Goal: Transaction & Acquisition: Purchase product/service

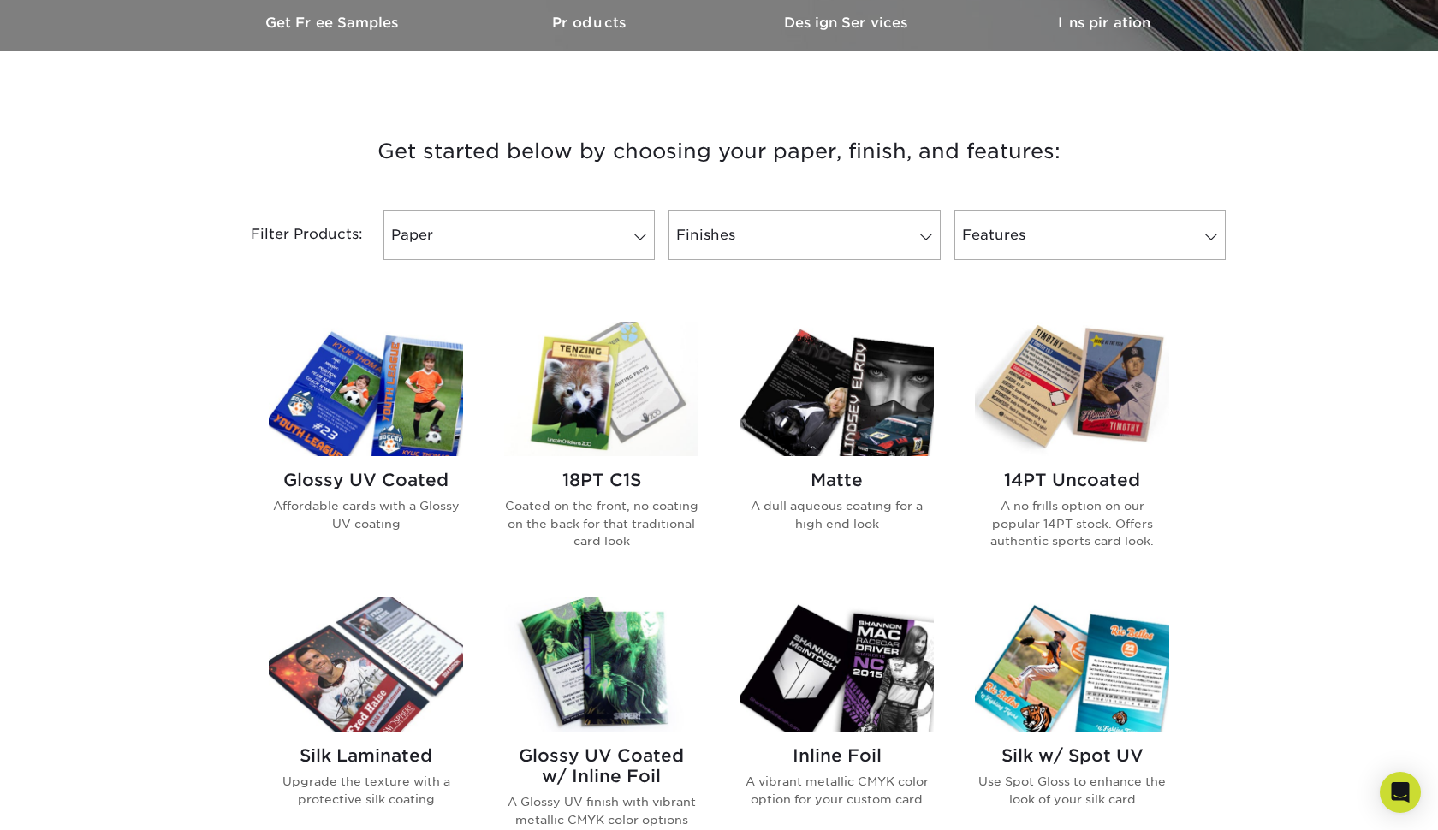
scroll to position [550, 0]
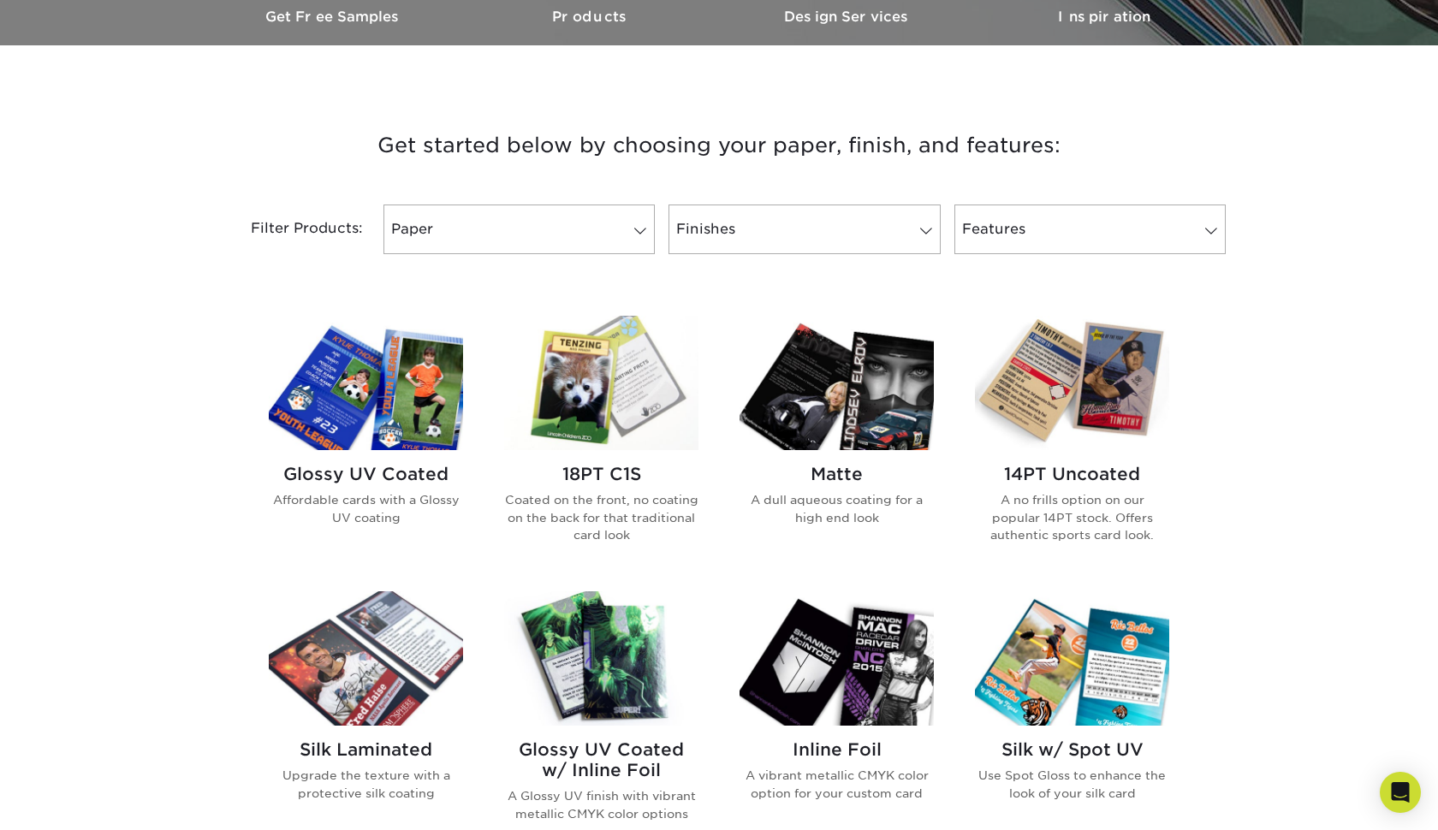
click at [365, 395] on img at bounding box center [366, 383] width 194 height 134
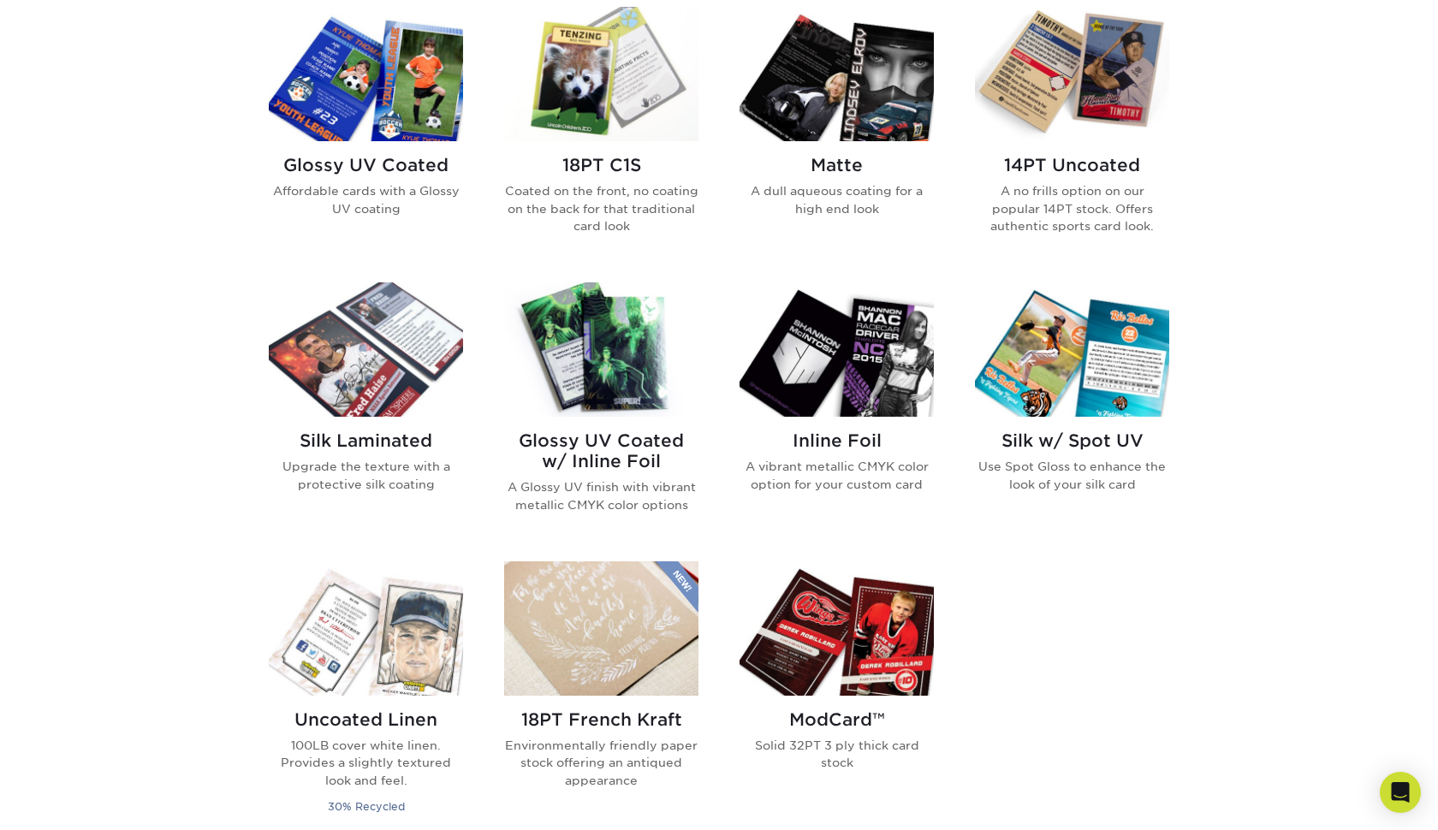
scroll to position [857, 0]
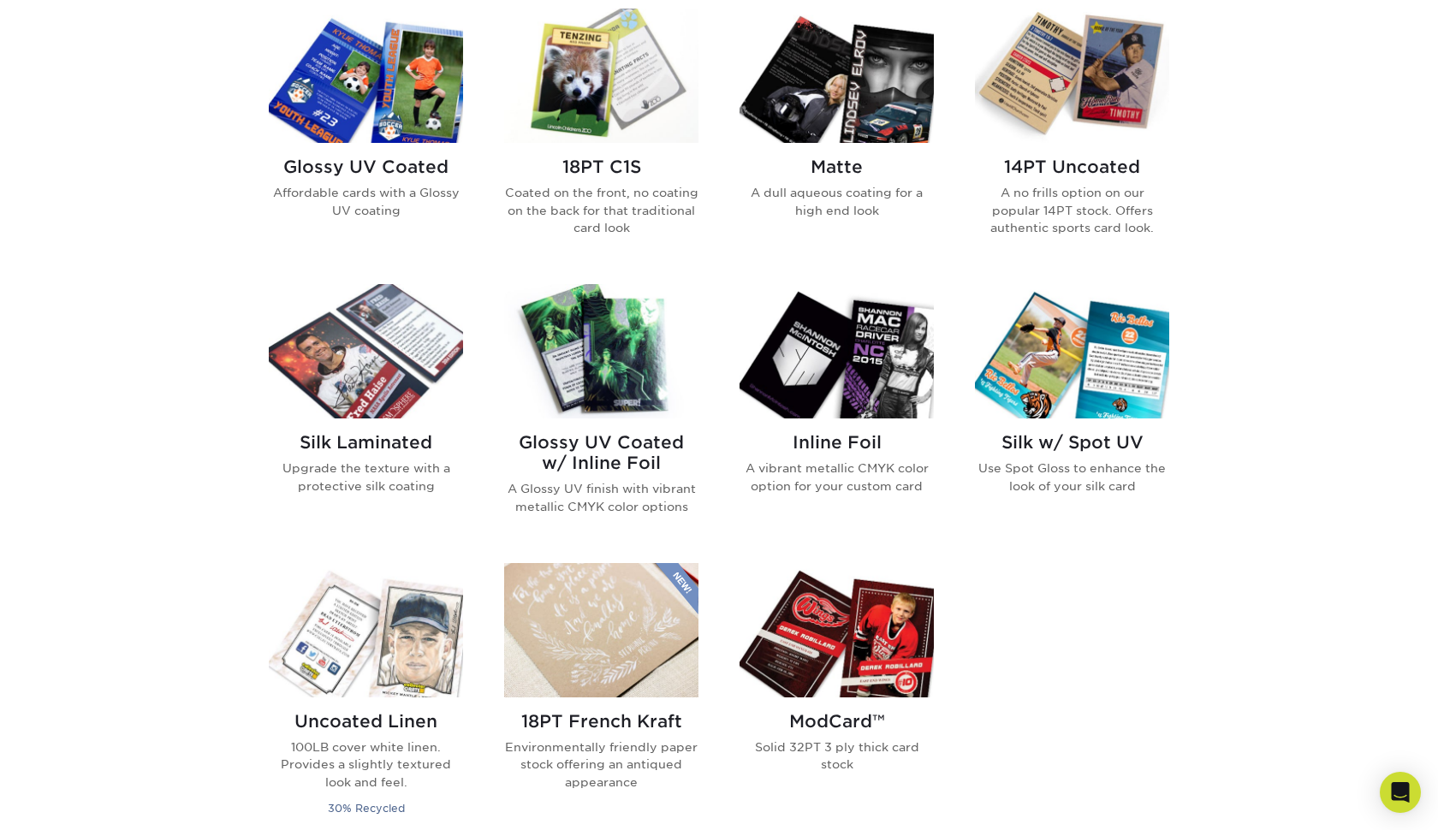
click at [871, 122] on img at bounding box center [837, 76] width 194 height 134
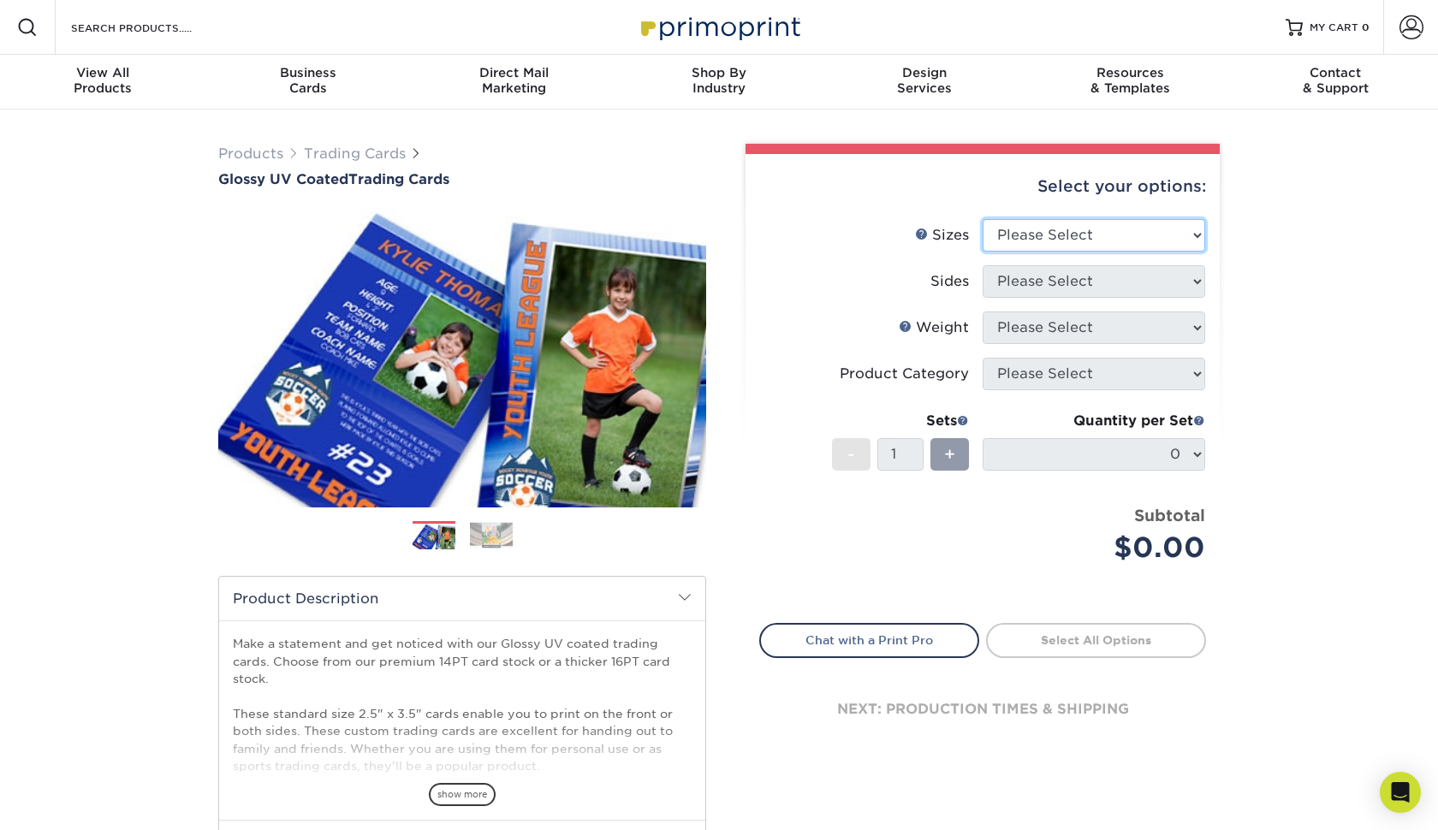
select select "2.50x3.50"
select select "13abbda7-1d64-4f25-8bb2-c179b224825d"
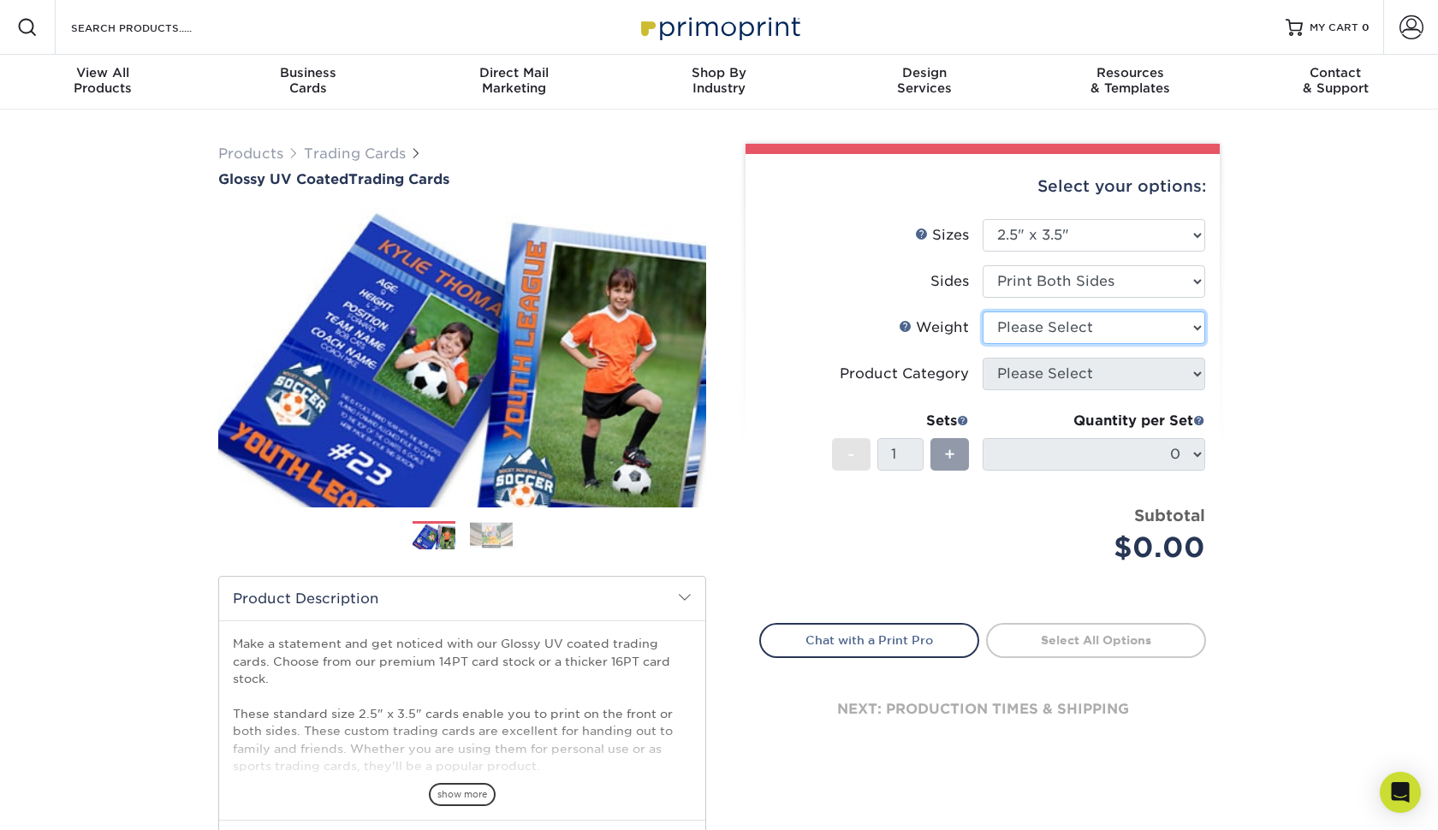
click at [1076, 318] on select "Please Select 16PT 14PT 18PT C1S" at bounding box center [1094, 328] width 223 height 33
select select "16PT"
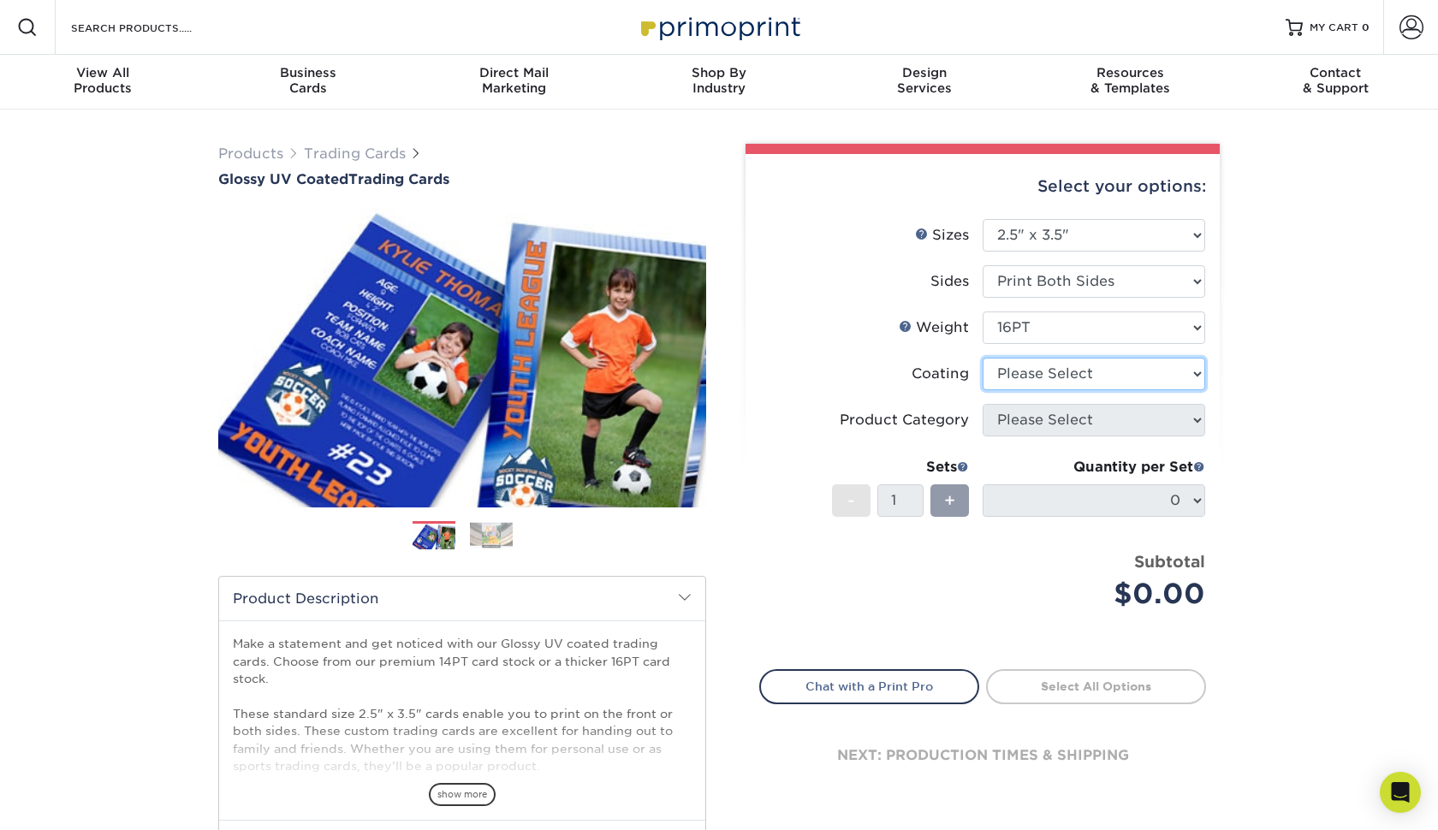
select select "ae367451-b2b8-45df-a344-0f05b6a12993"
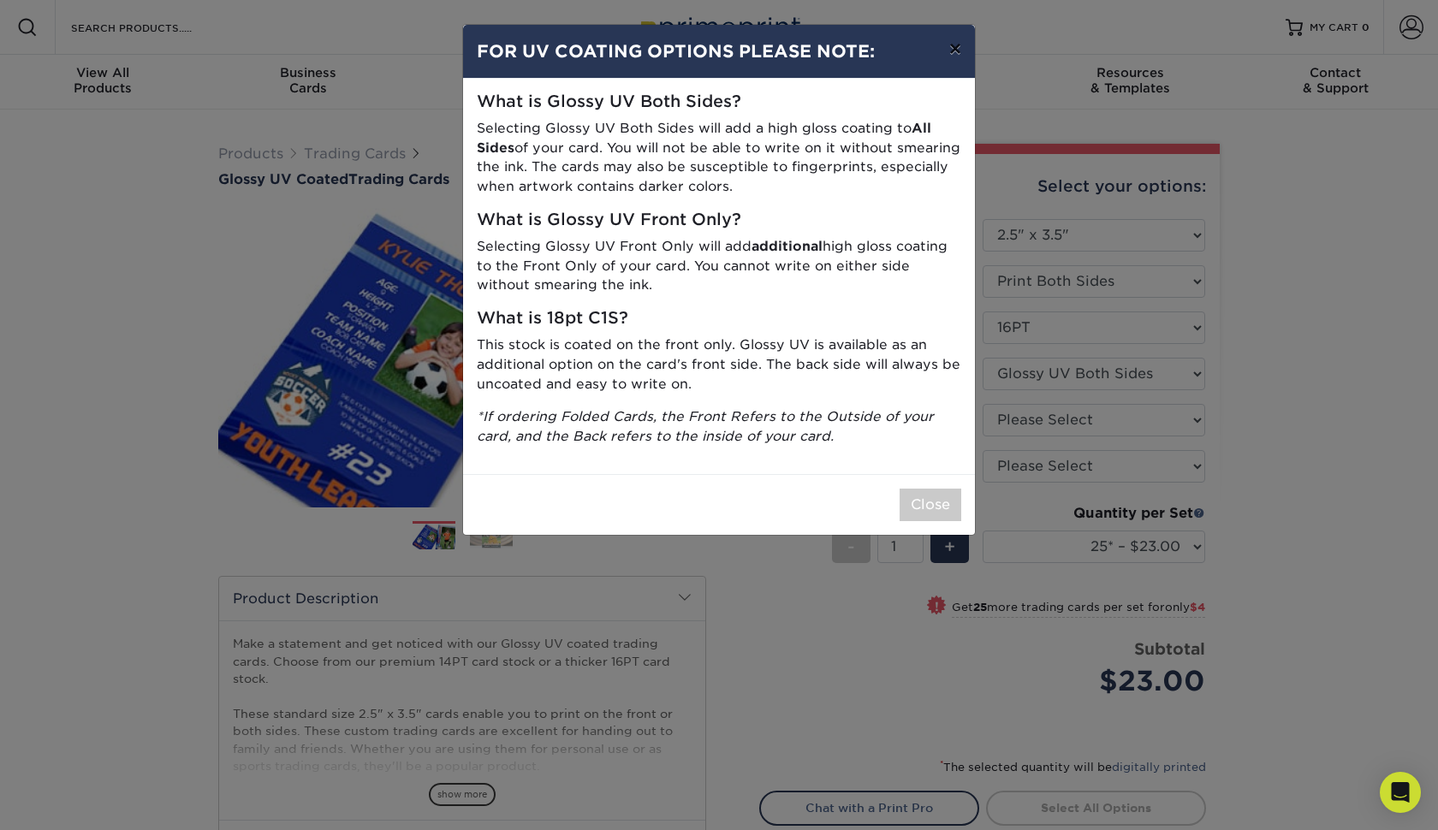
click at [965, 54] on button "×" at bounding box center [955, 49] width 39 height 48
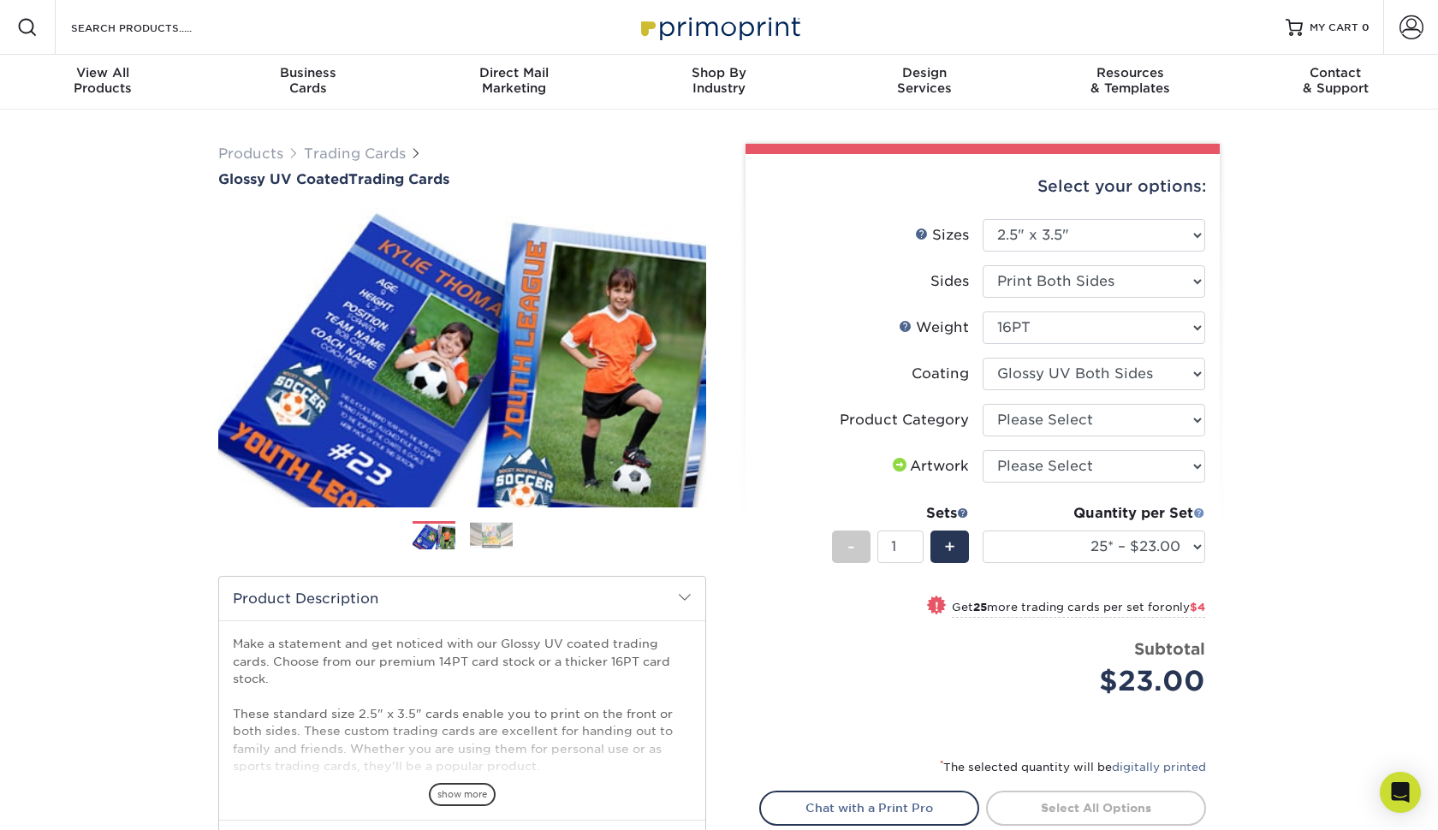
click at [1203, 518] on link at bounding box center [1199, 514] width 12 height 14
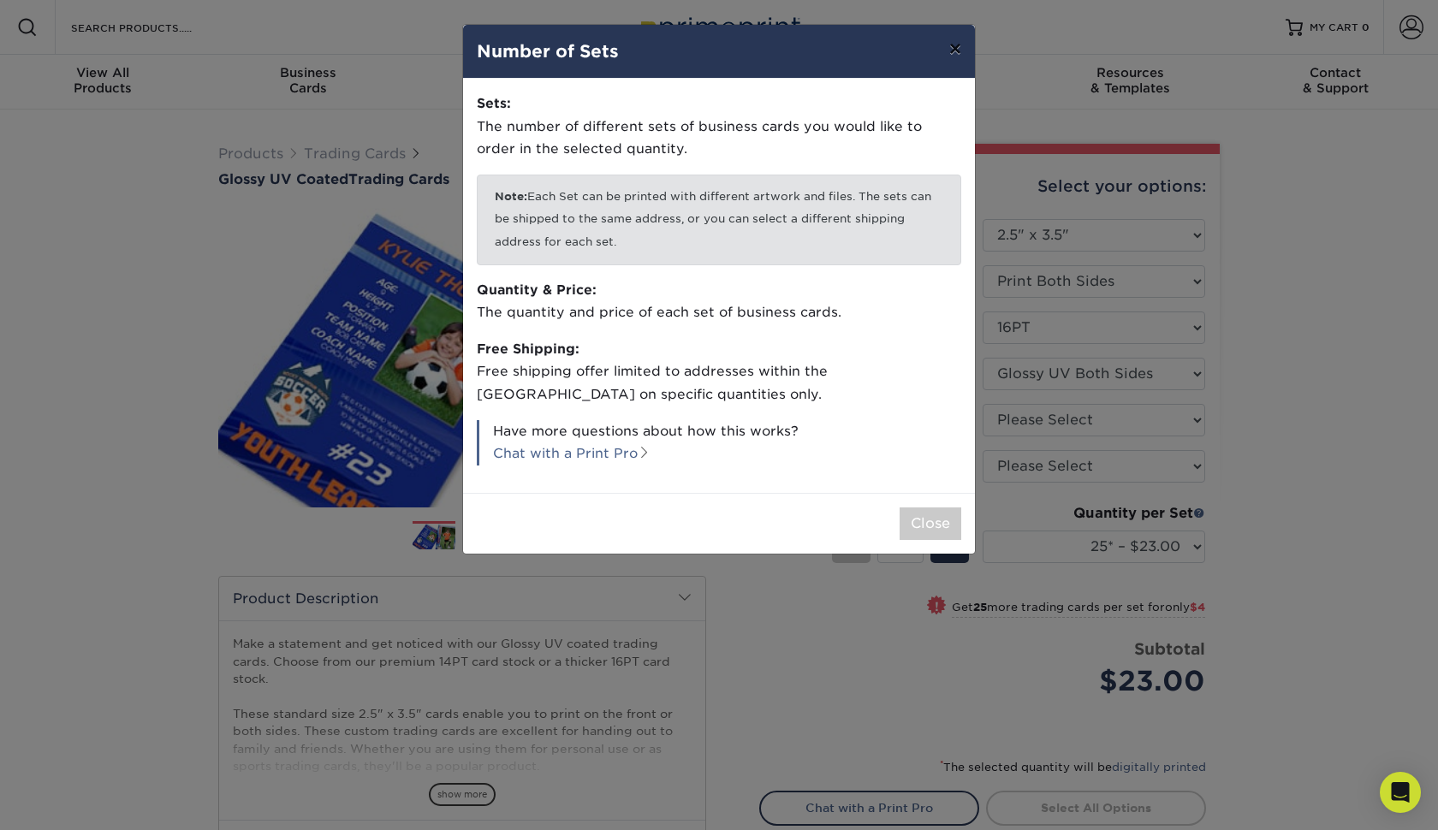
click at [946, 54] on button "×" at bounding box center [955, 49] width 39 height 48
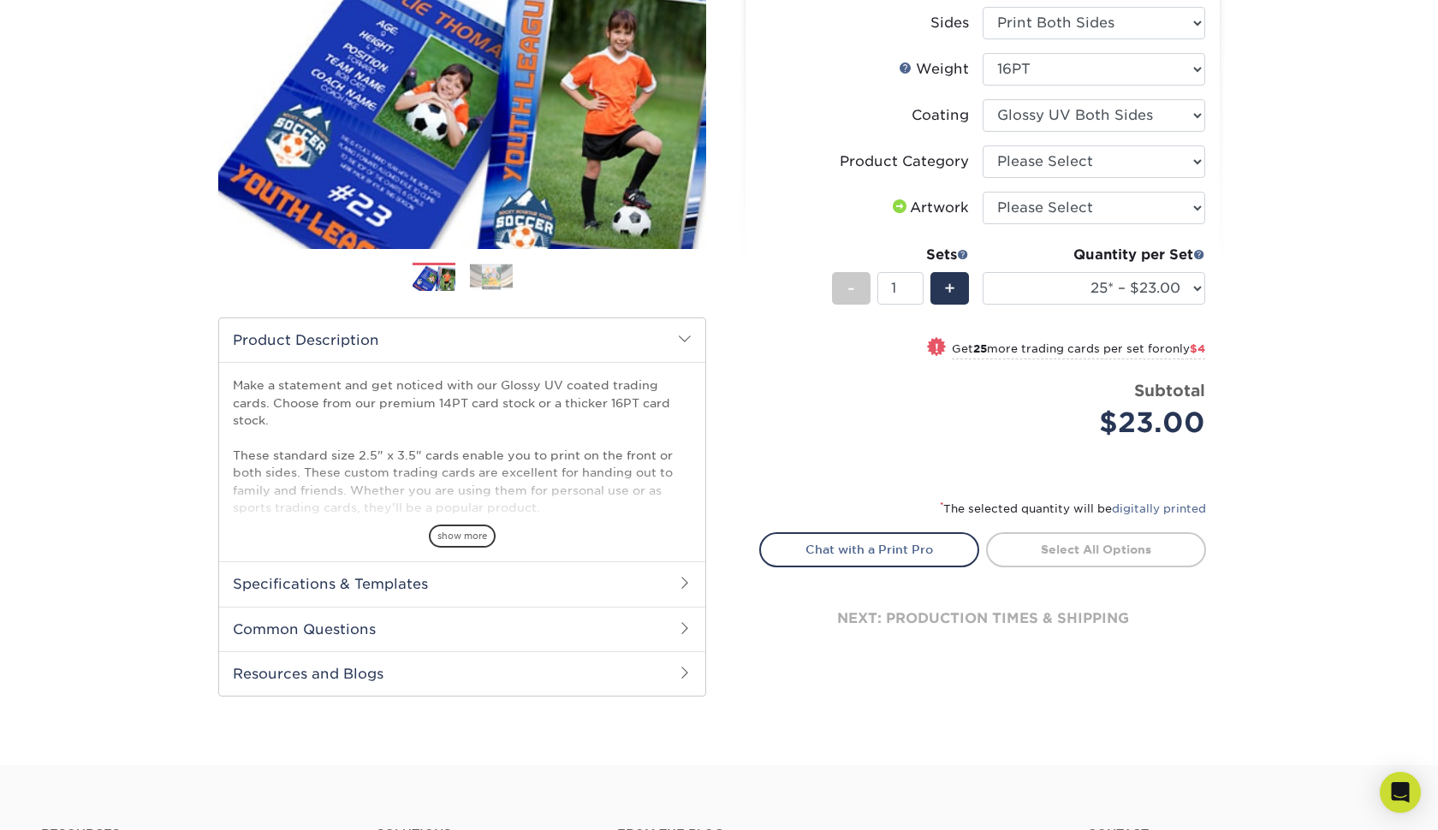
scroll to position [255, 0]
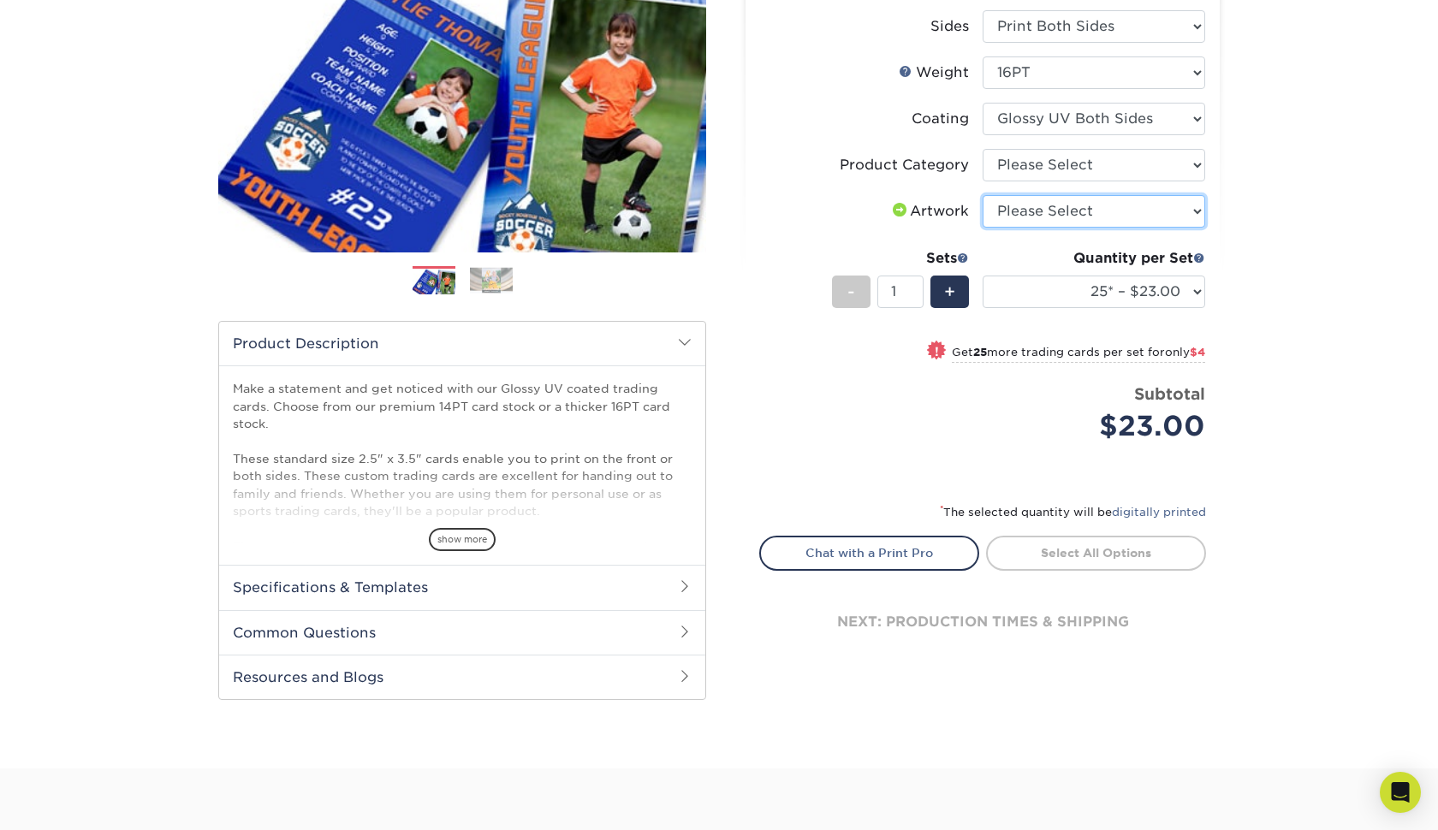
click at [1033, 213] on select "Please Select I will upload files I need a design - $100" at bounding box center [1094, 211] width 223 height 33
select select "c2f9bce9-36c2-409d-b101-c29d9d031e18"
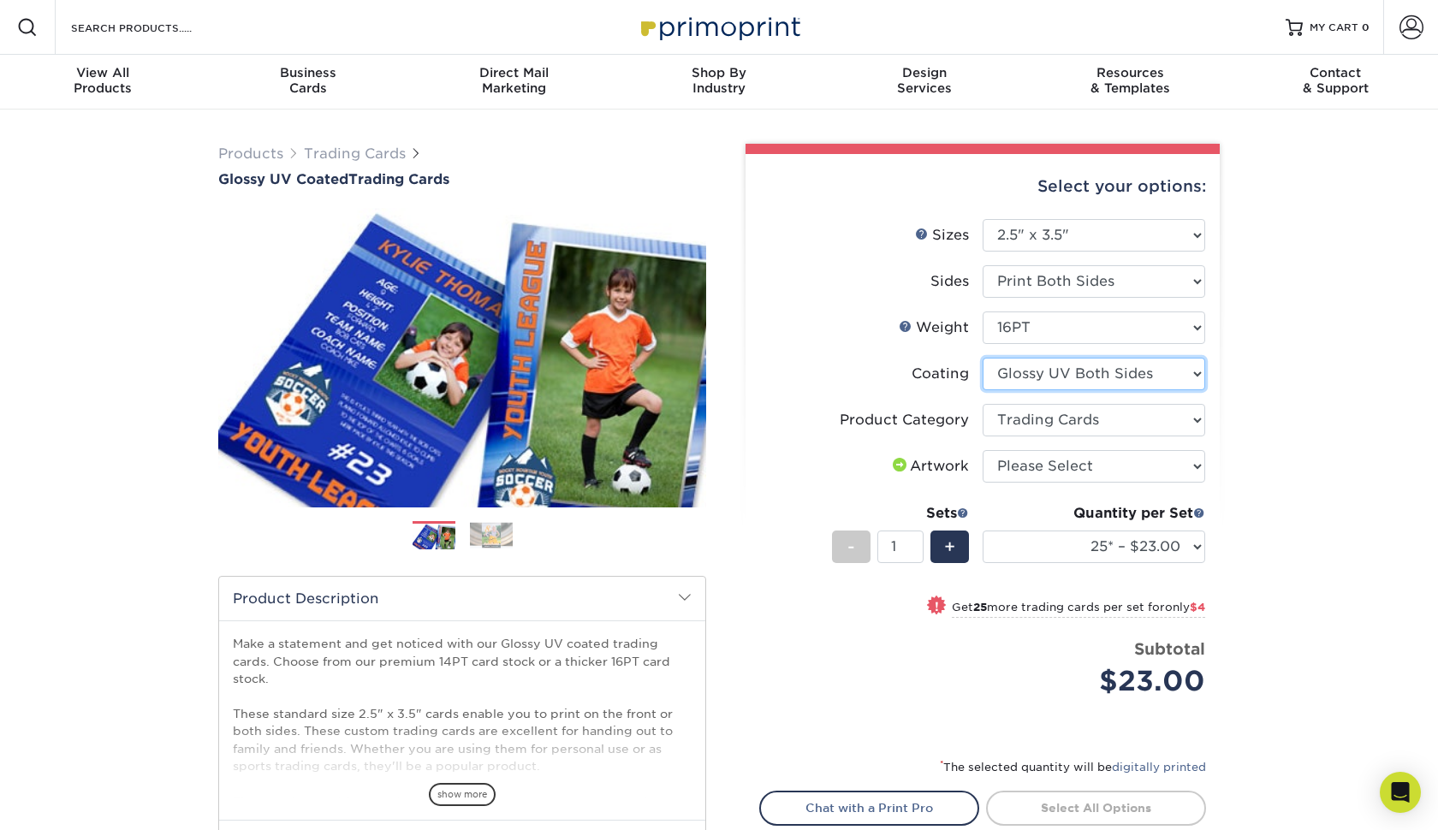
scroll to position [0, 0]
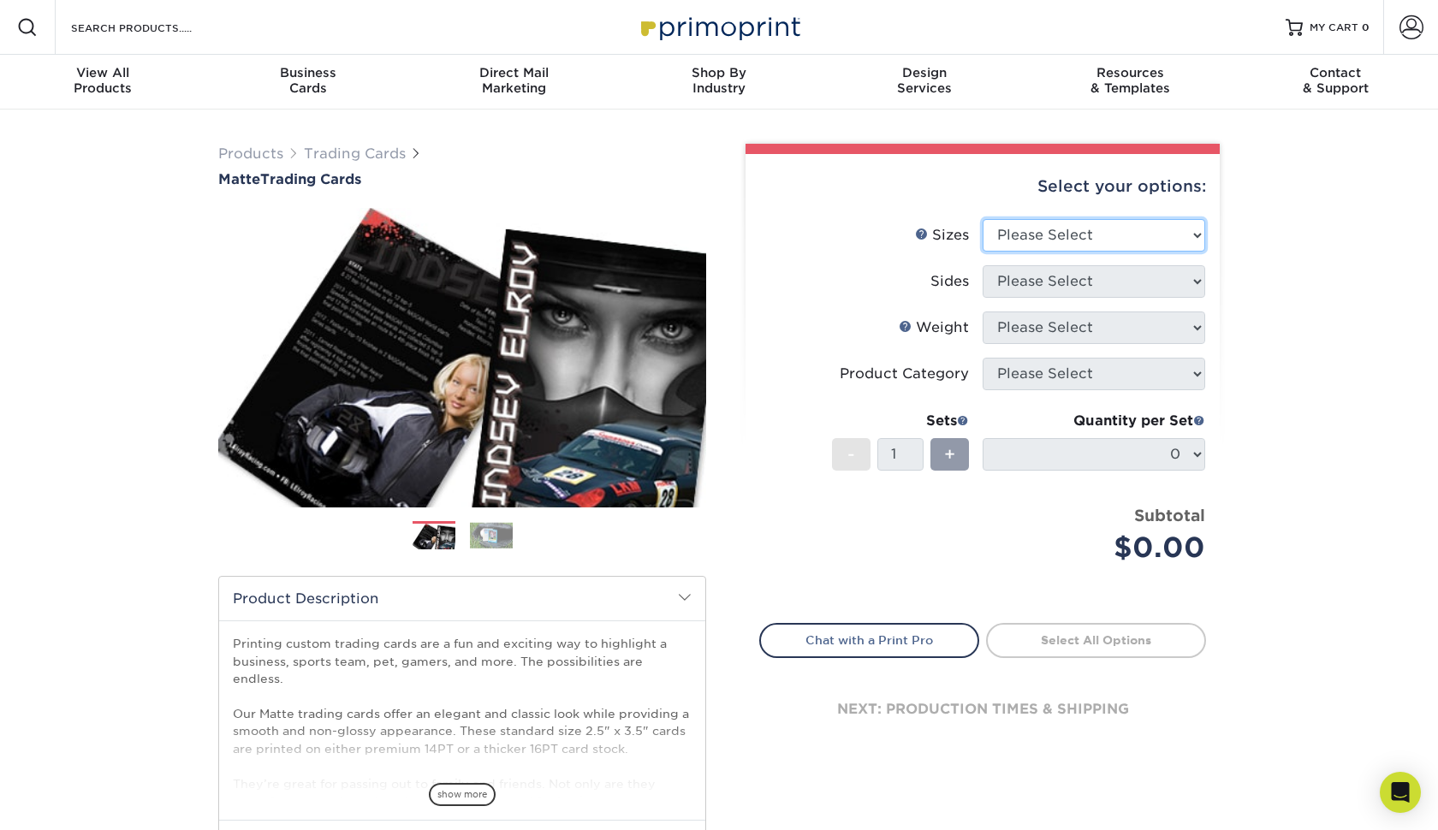
select select "2.50x3.50"
select select "13abbda7-1d64-4f25-8bb2-c179b224825d"
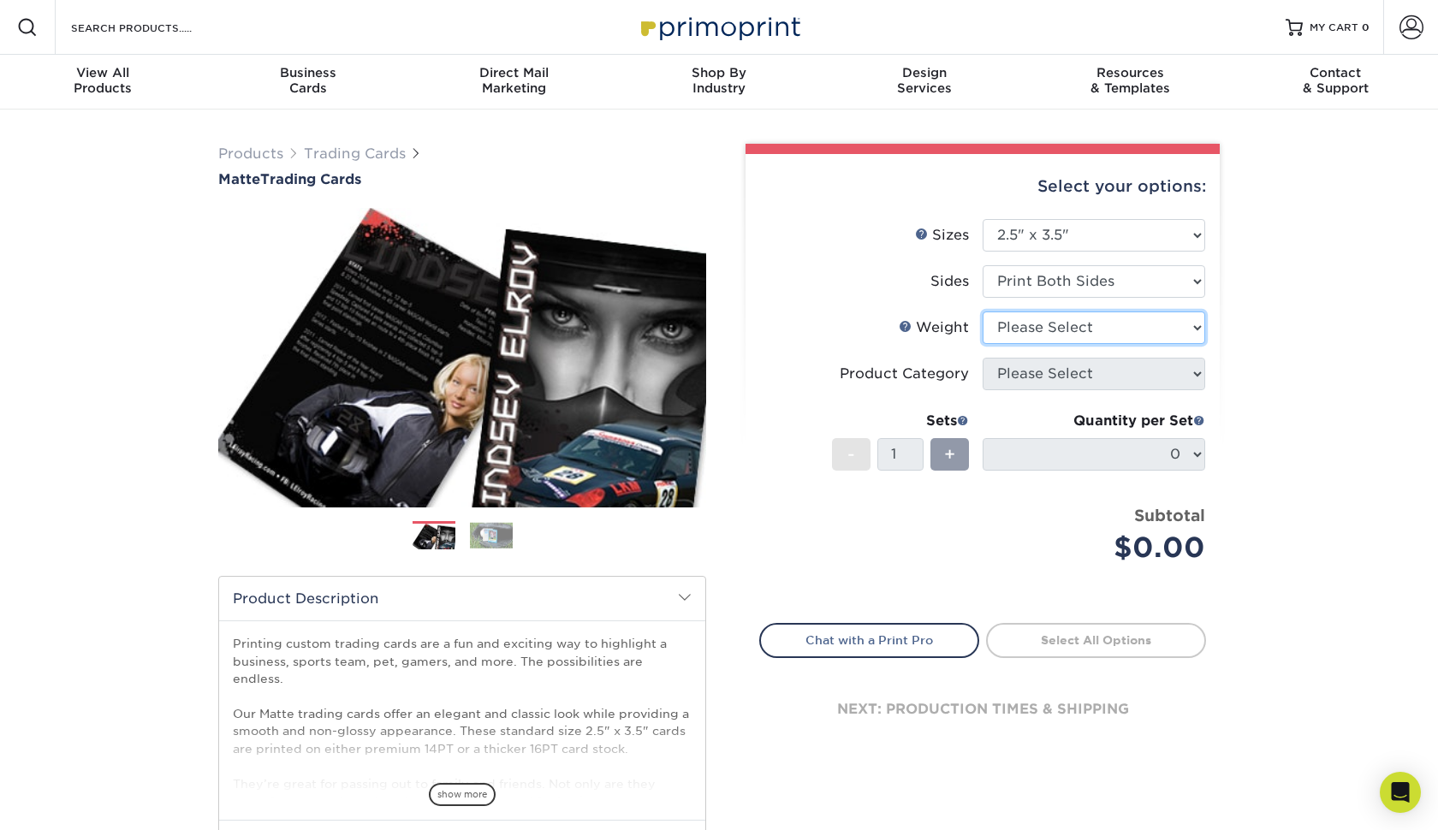
select select "16PT"
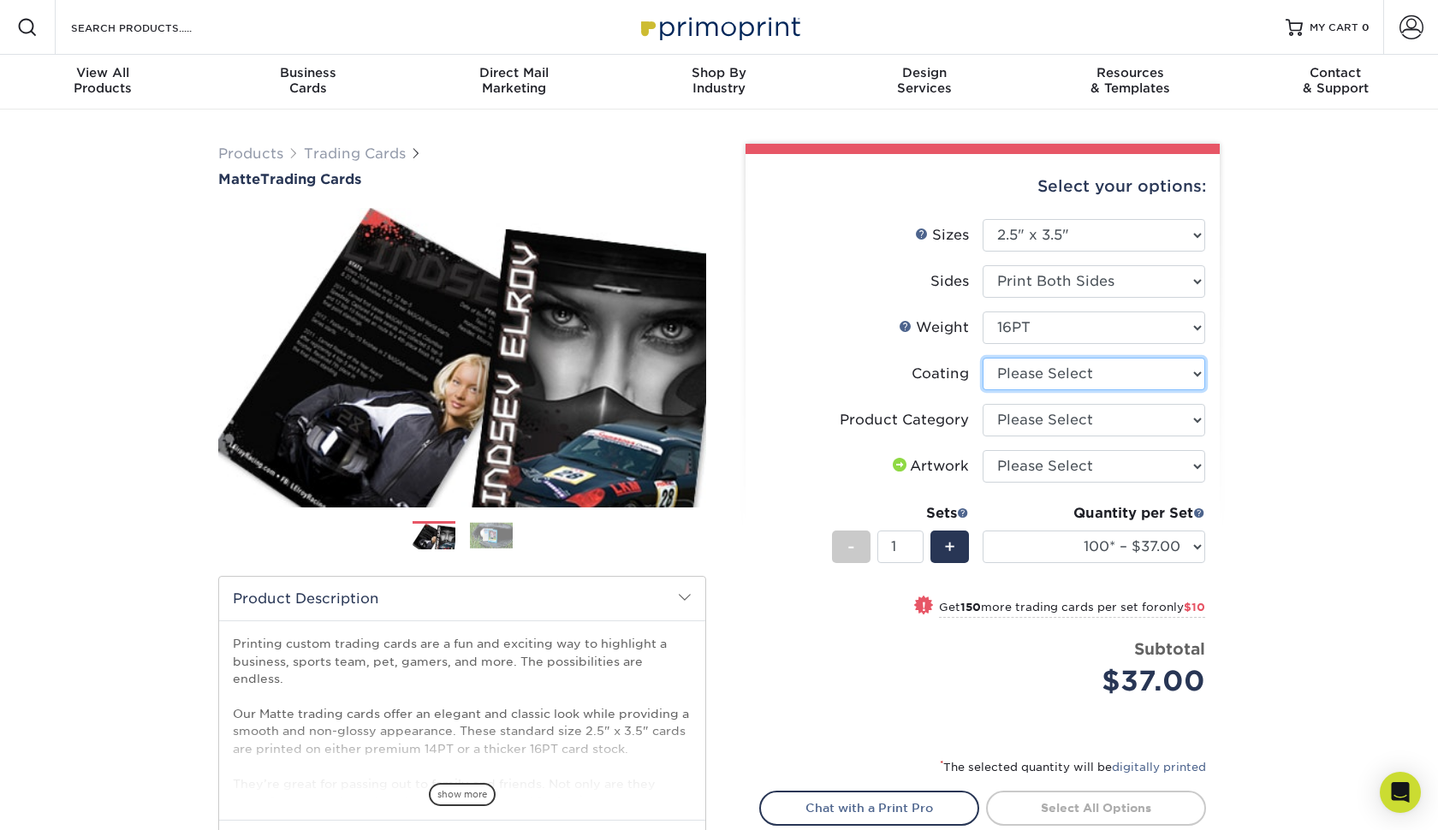
select select "121bb7b5-3b4d-429f-bd8d-bbf80e953313"
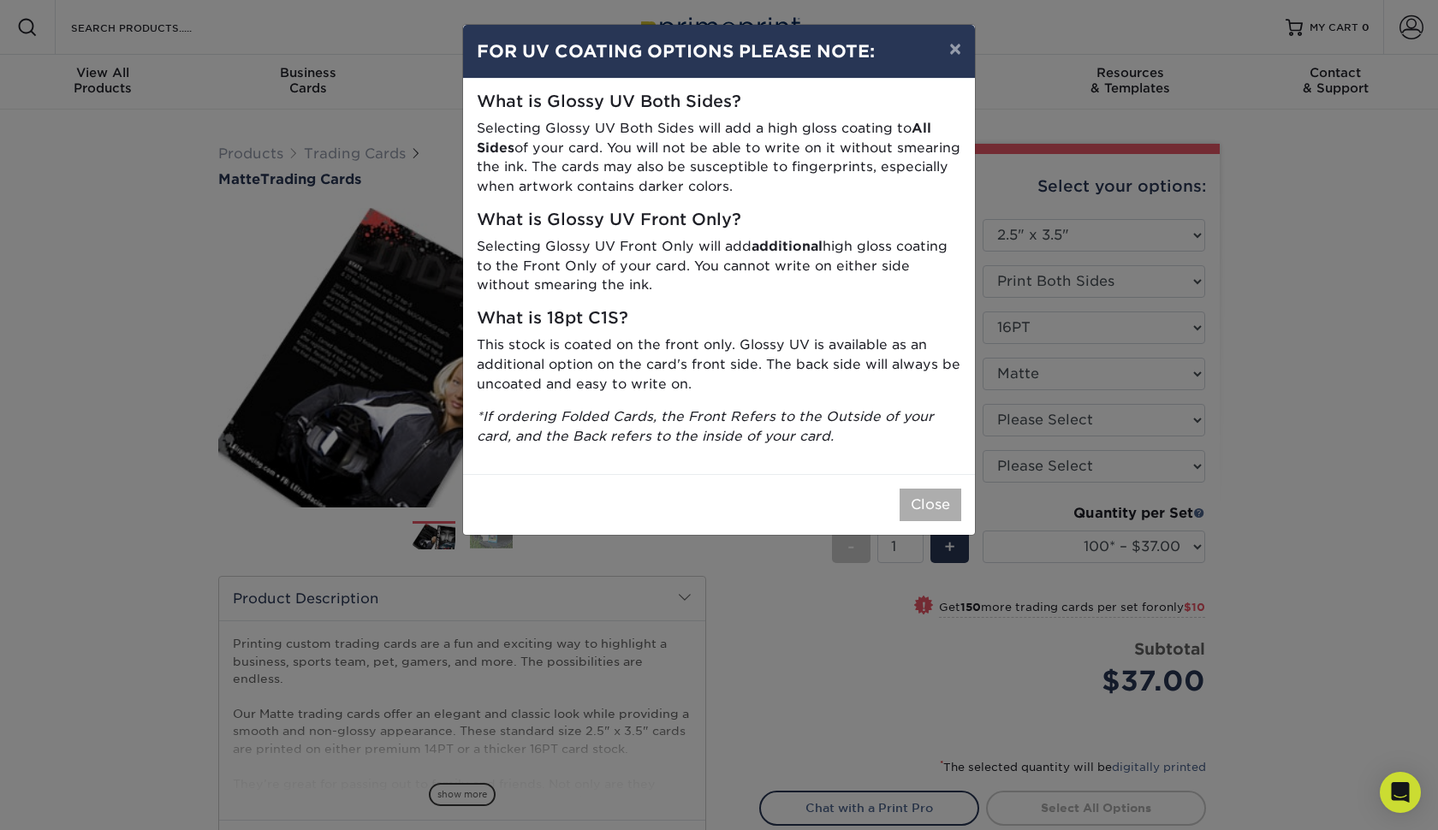
click at [930, 489] on button "Close" at bounding box center [931, 505] width 62 height 33
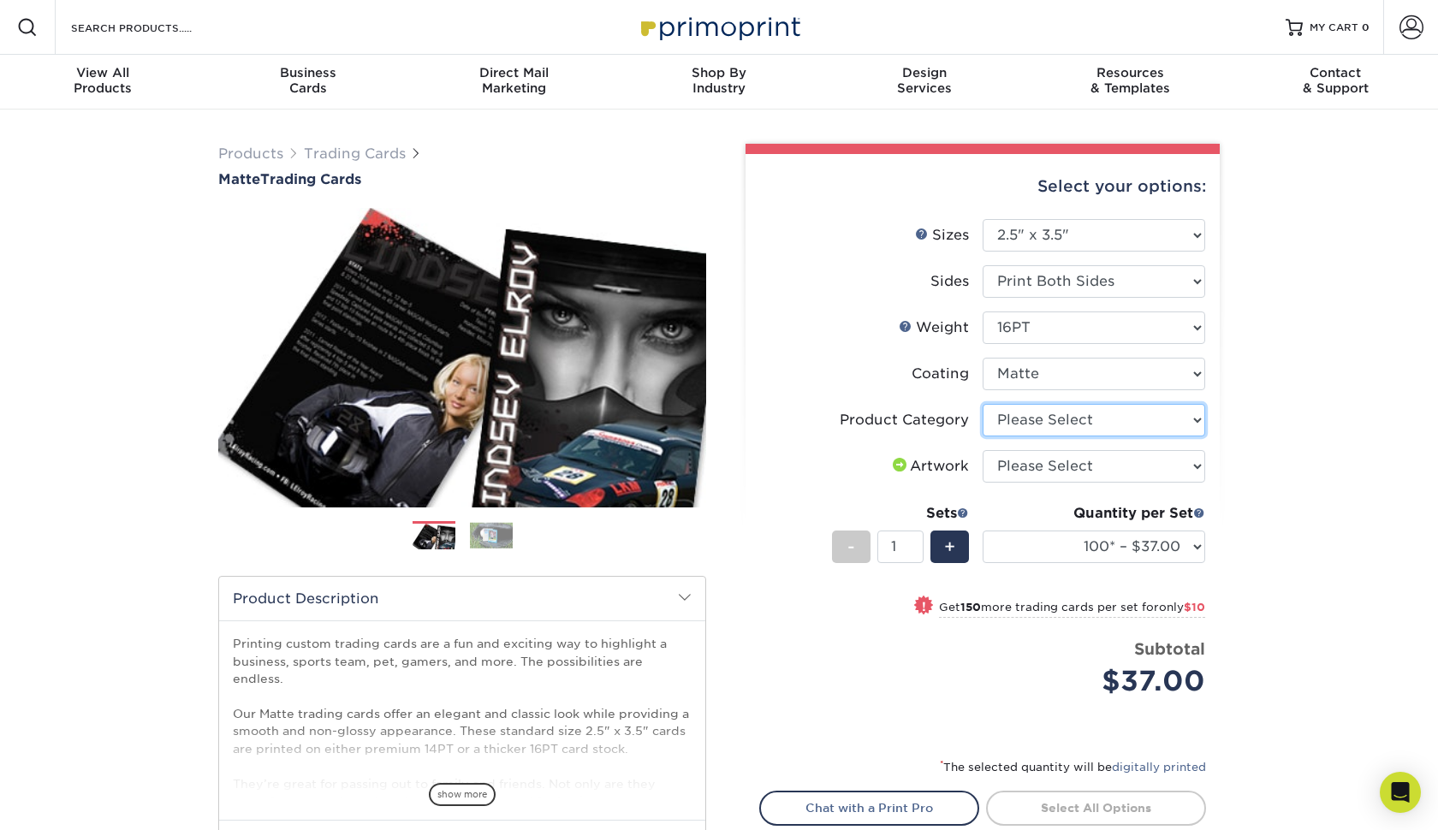
click at [1034, 415] on select "Please Select Trading Cards" at bounding box center [1094, 420] width 223 height 33
select select "c2f9bce9-36c2-409d-b101-c29d9d031e18"
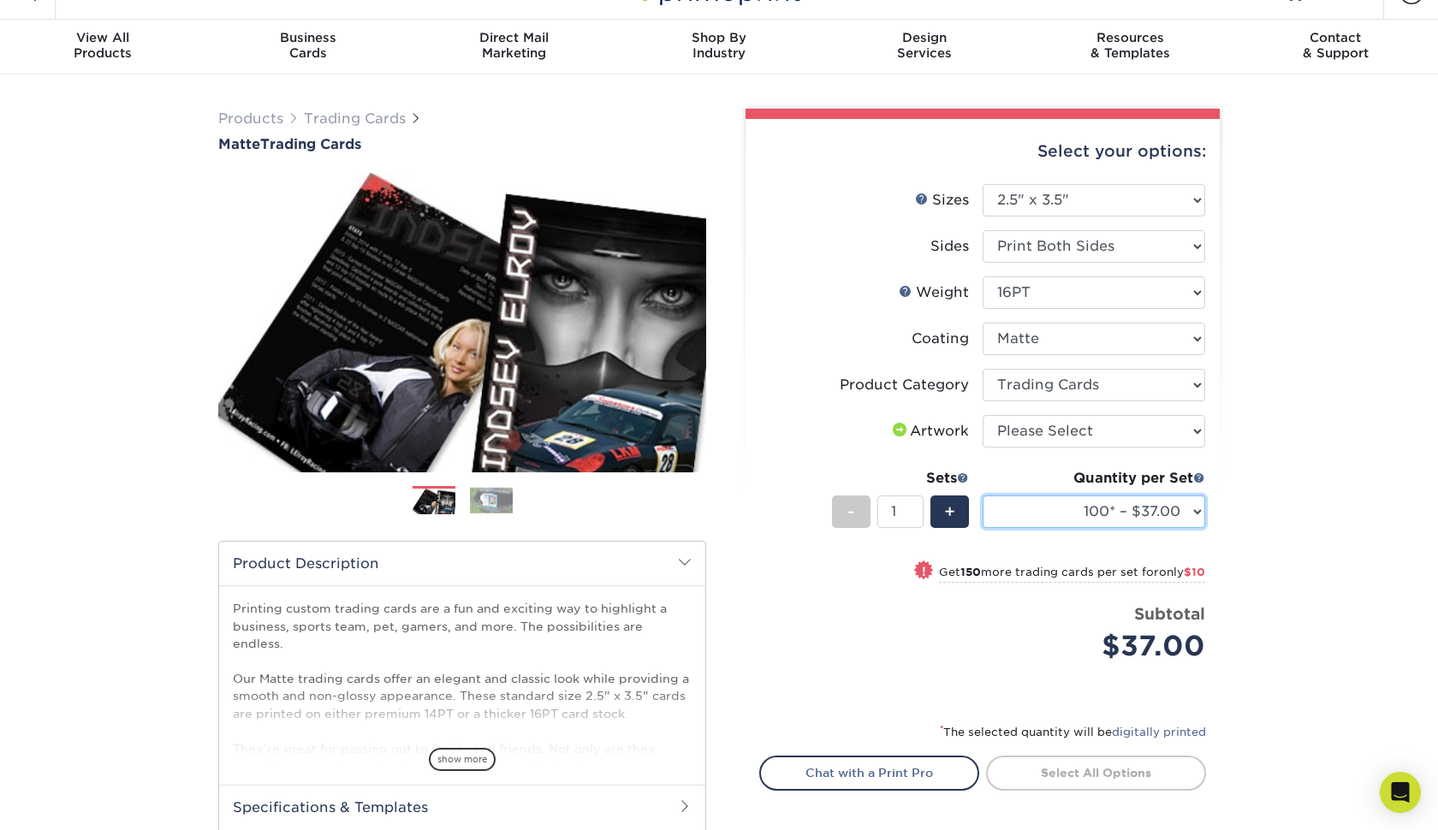
scroll to position [6, 0]
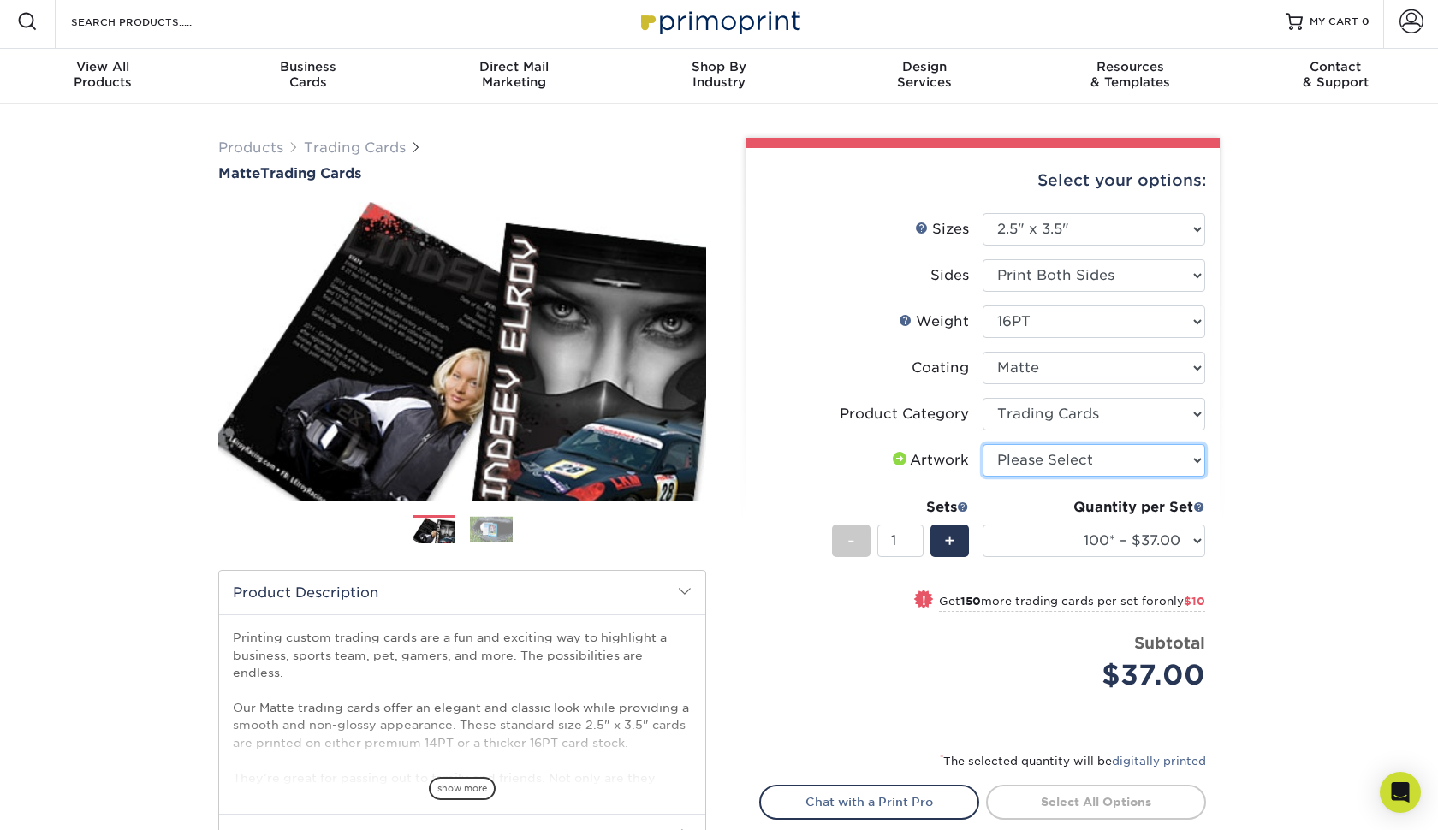
select select "upload"
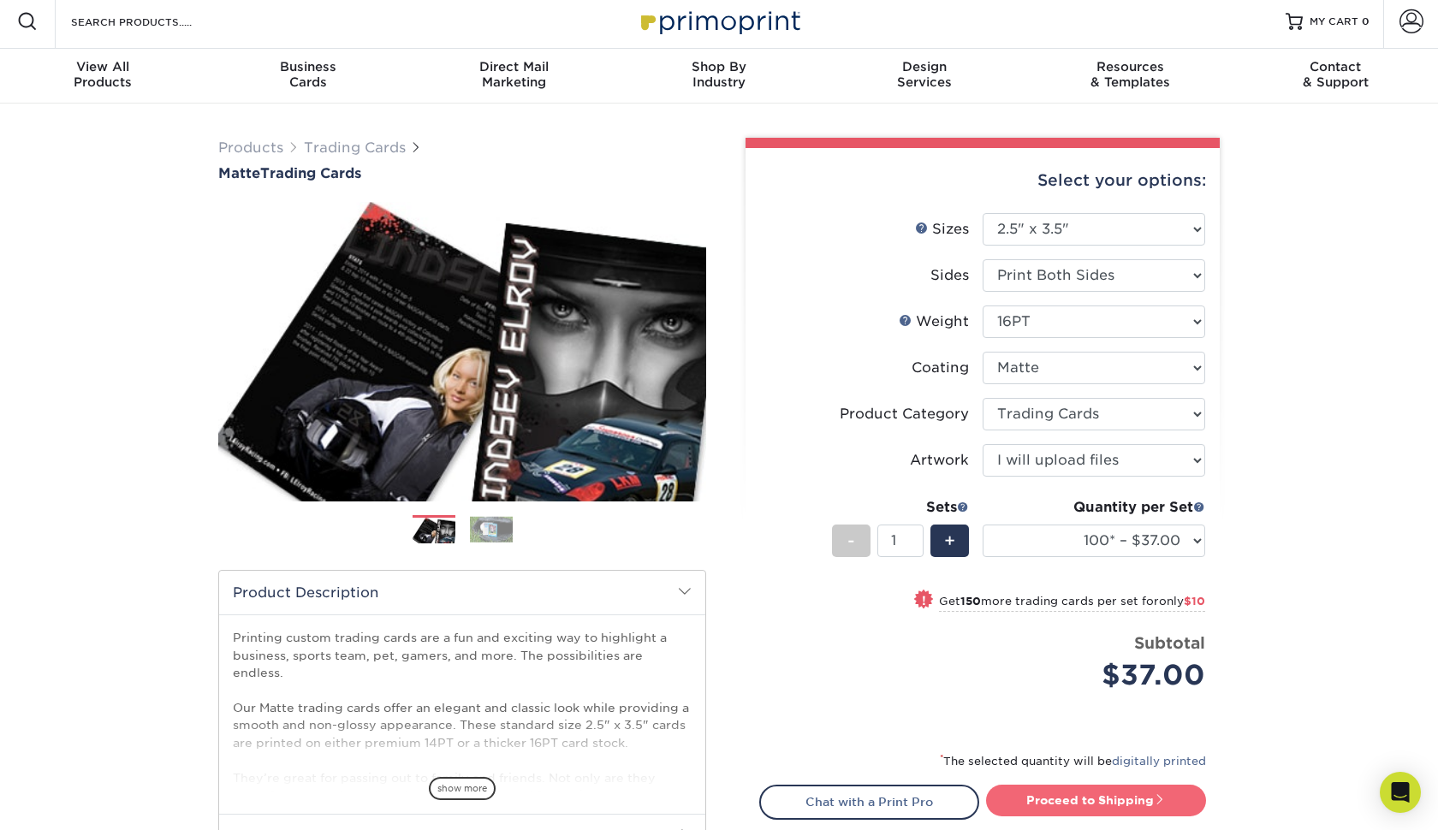
click at [1044, 800] on link "Proceed to Shipping" at bounding box center [1096, 800] width 220 height 31
type input "Set 1"
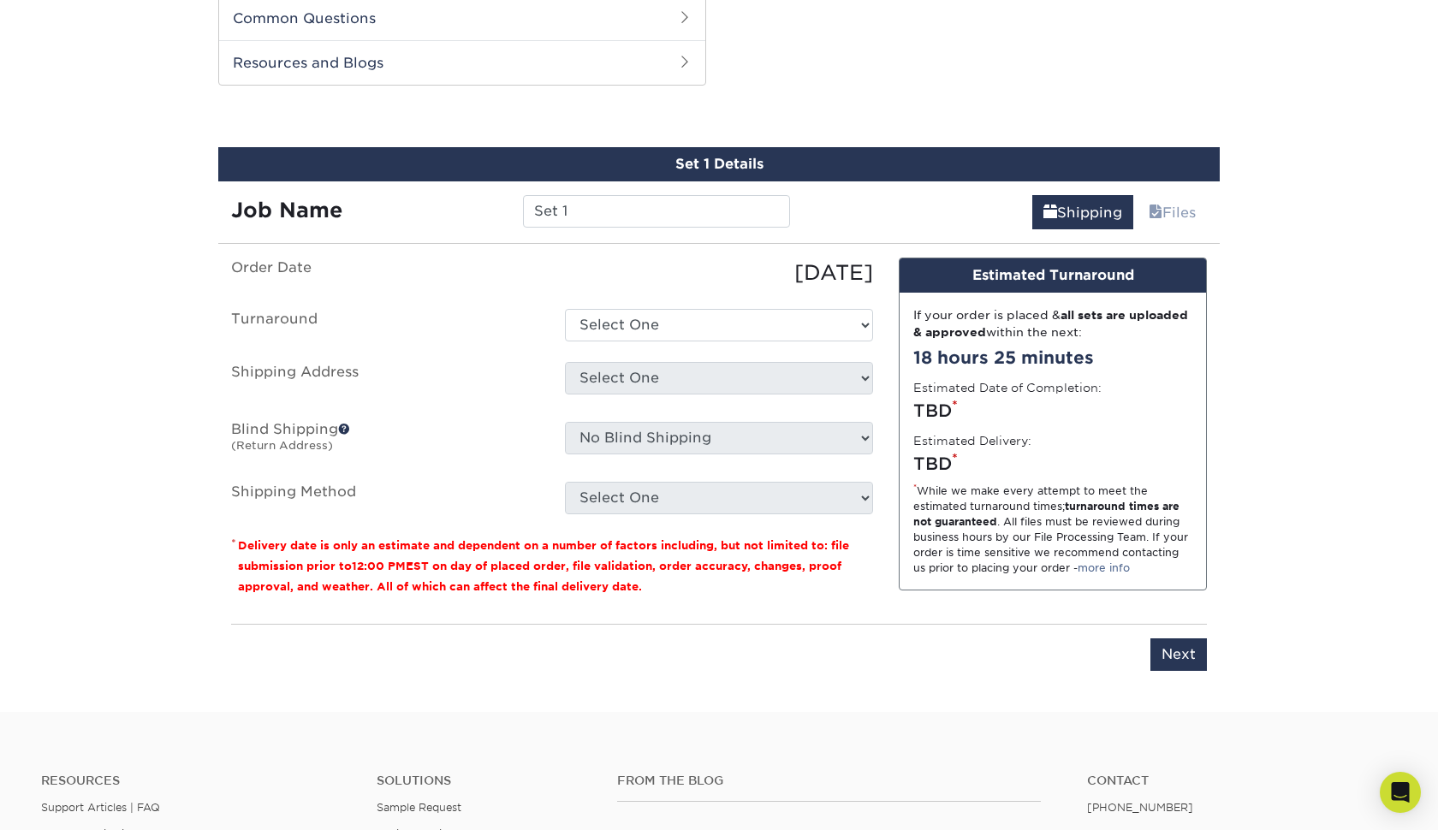
scroll to position [871, 0]
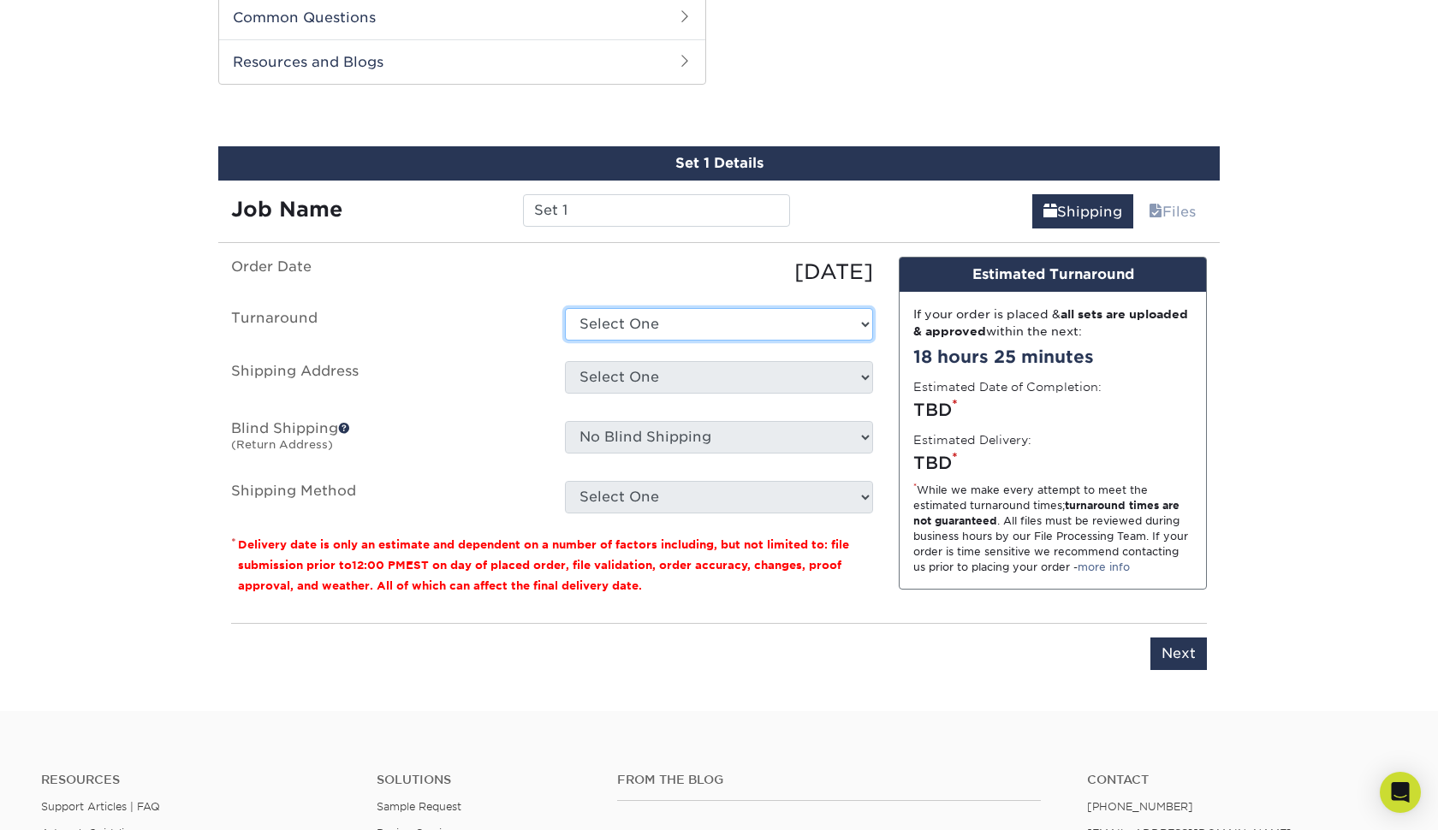
select select "cbe91c23-2601-4968-aa0f-393d26c839b7"
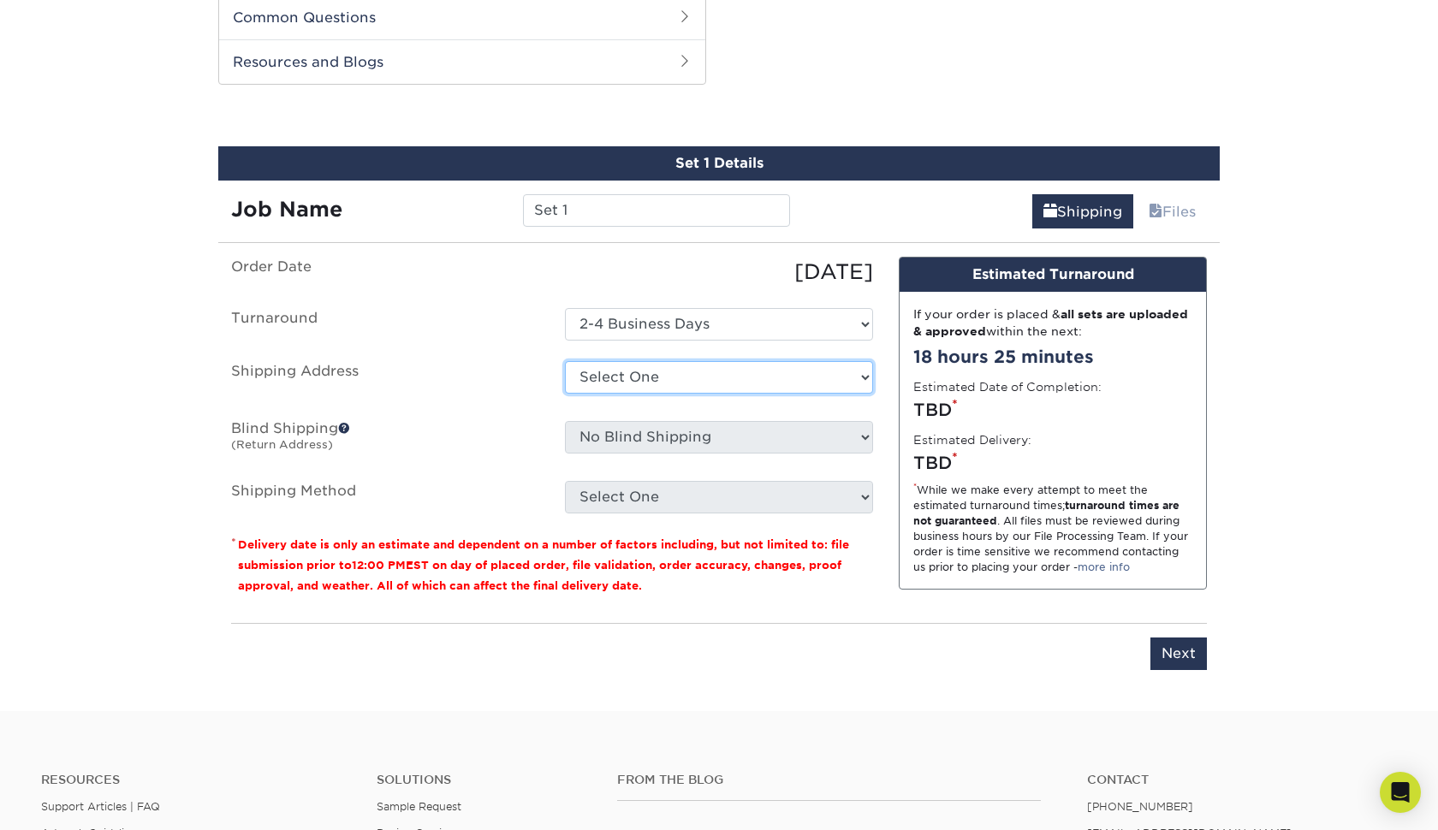
click at [615, 373] on select "Select One + Add New Address - Login" at bounding box center [719, 377] width 308 height 33
select select "newaddress"
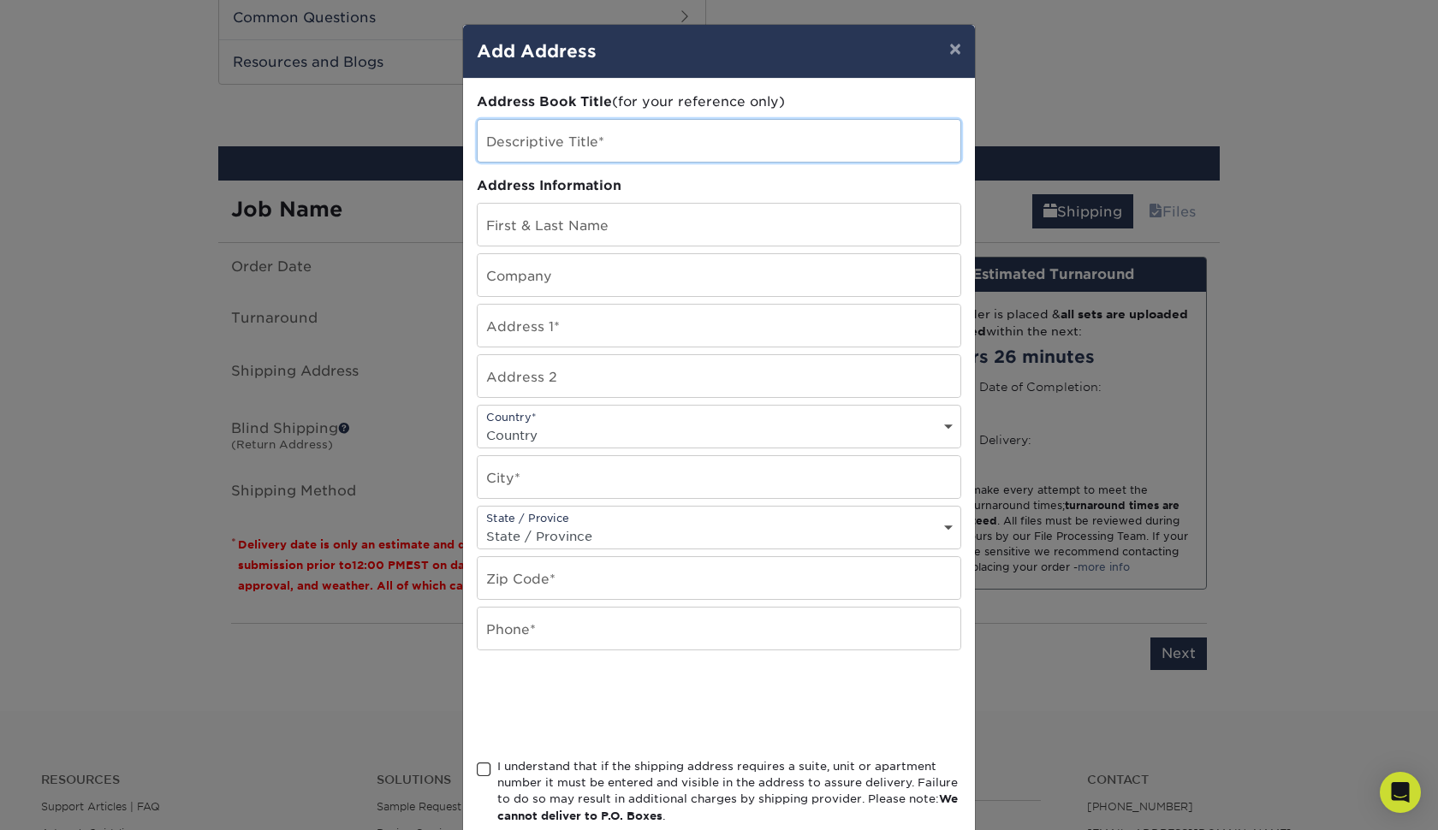
click at [720, 153] on input "text" at bounding box center [719, 141] width 483 height 42
type input "9"
type input "casa"
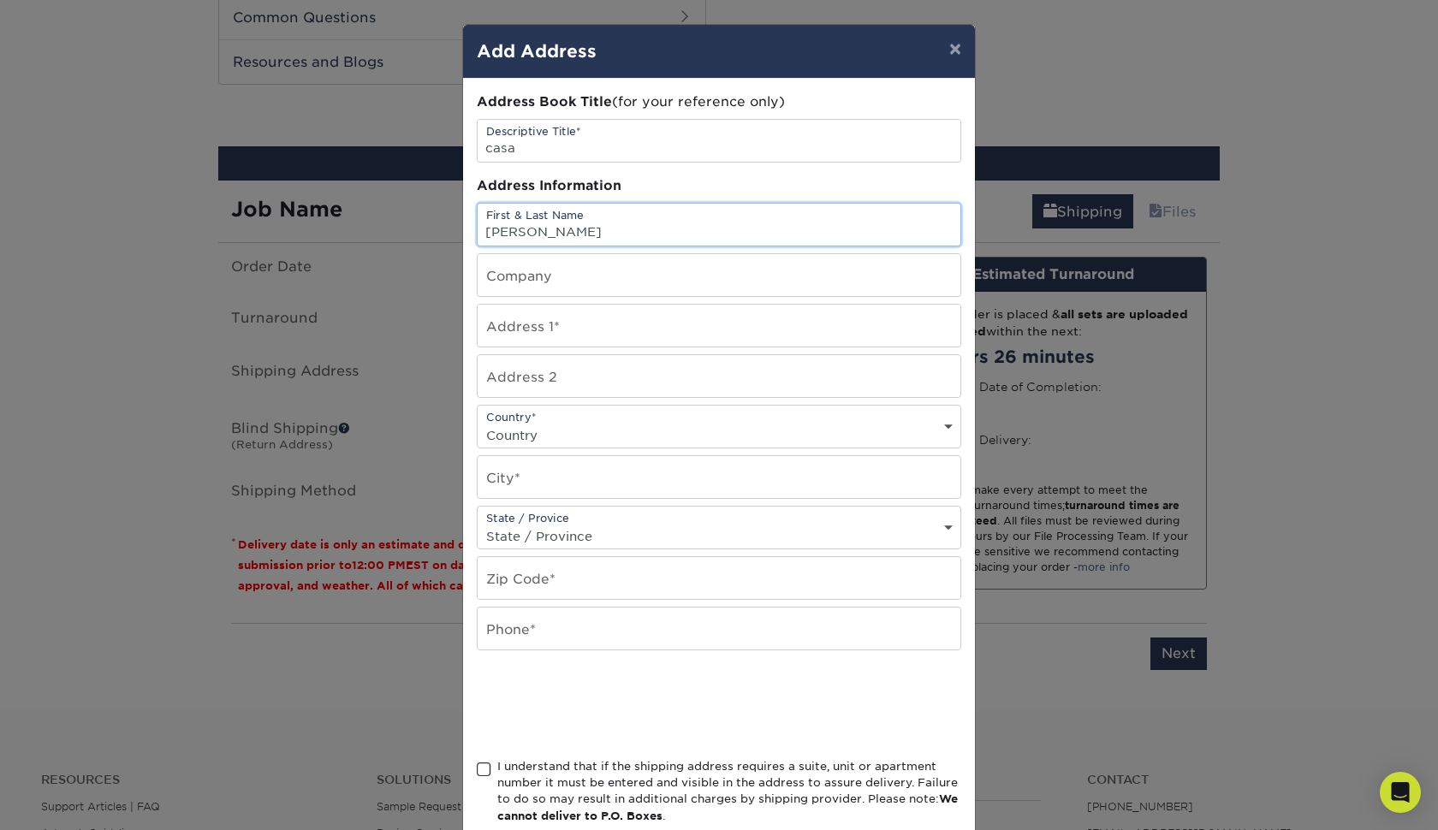
type input "Larry Flores"
type input "Kendoll"
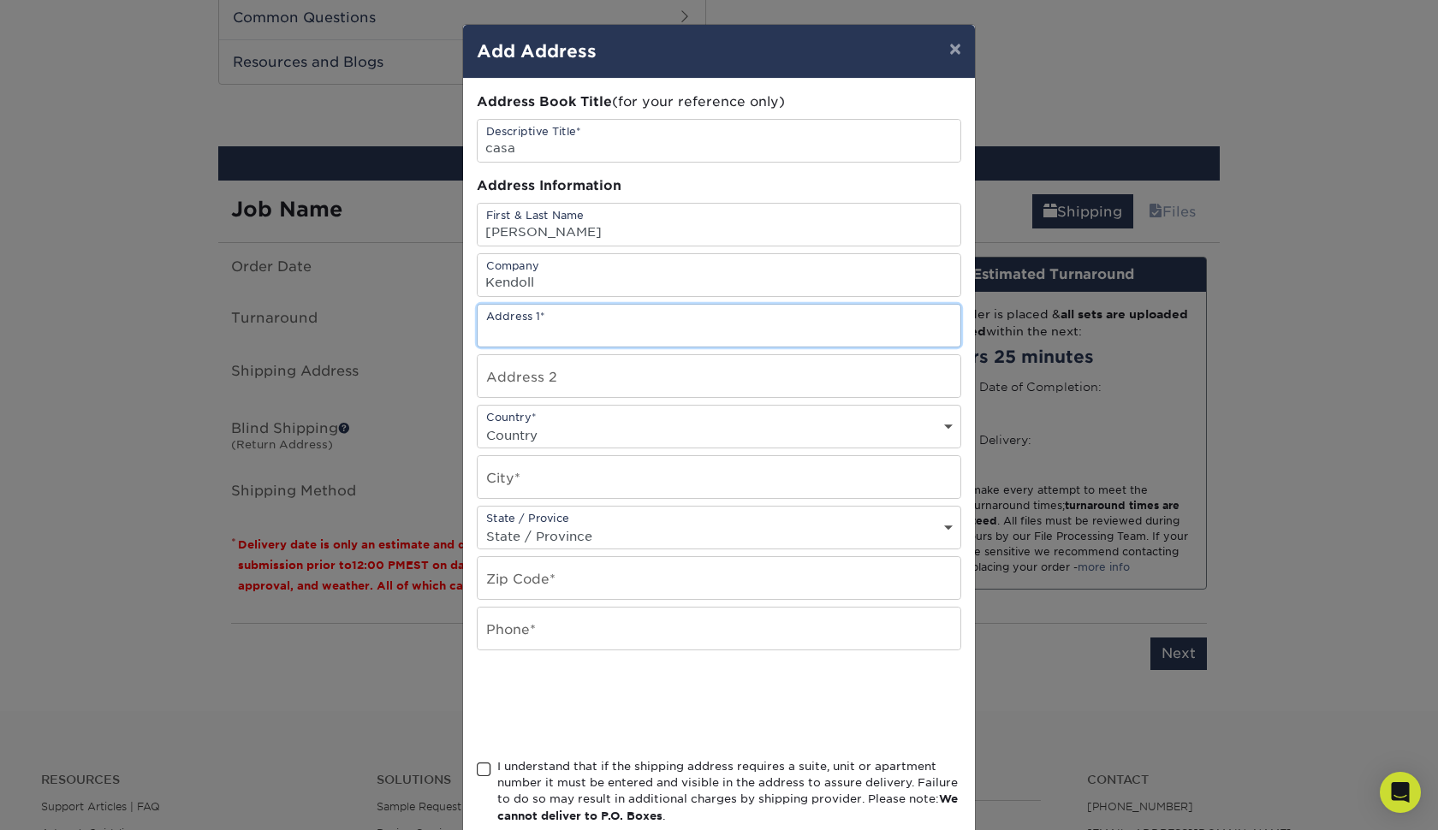
type input "95 John St"
type input "Jasper"
select select "GA"
type input "30143"
click at [604, 406] on div "Address Book Title (for your reference only) Descriptive Title* casa Address In…" at bounding box center [719, 461] width 485 height 739
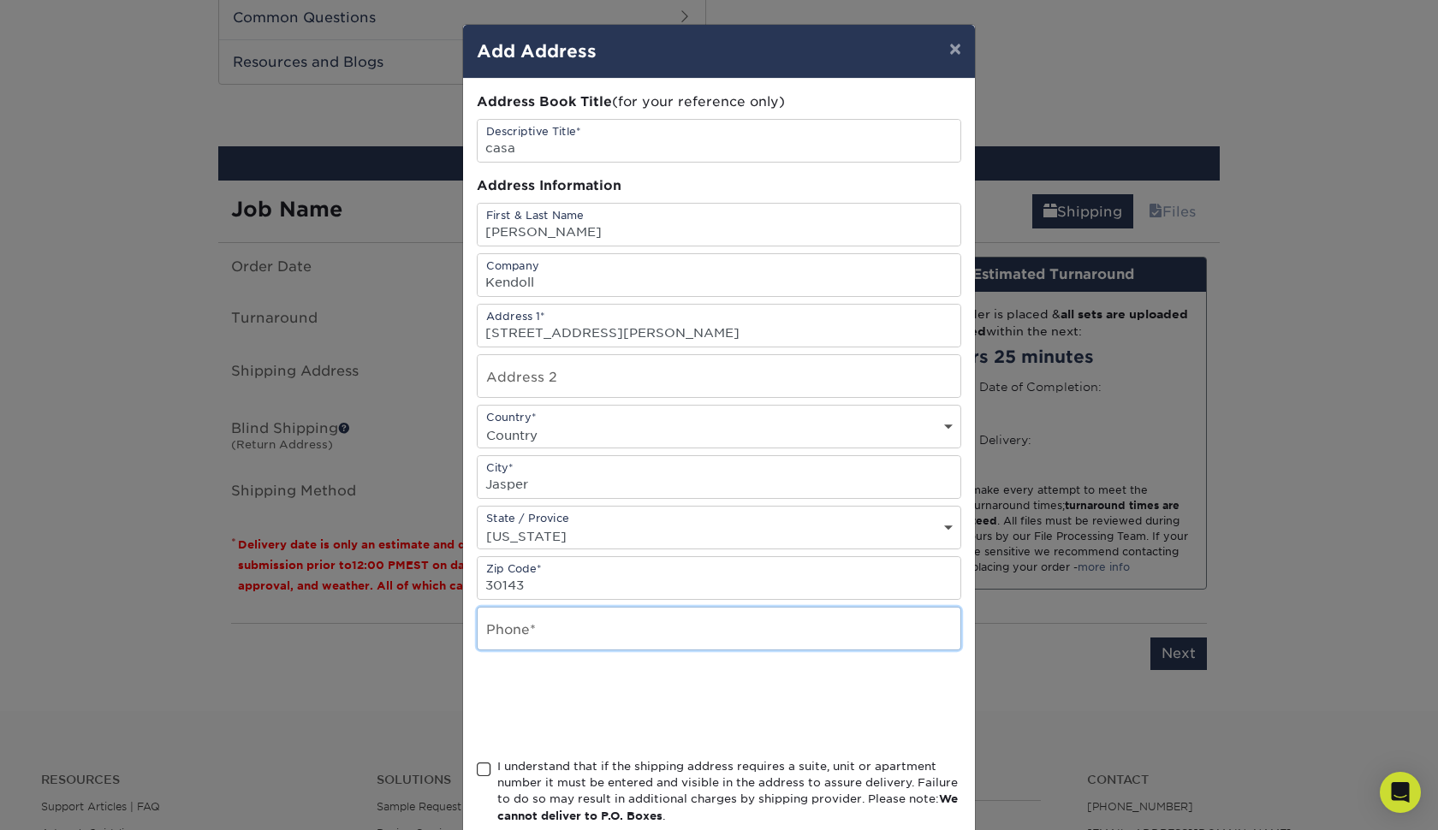
click at [568, 627] on input "text" at bounding box center [719, 629] width 483 height 42
type input "6"
type input "706665593"
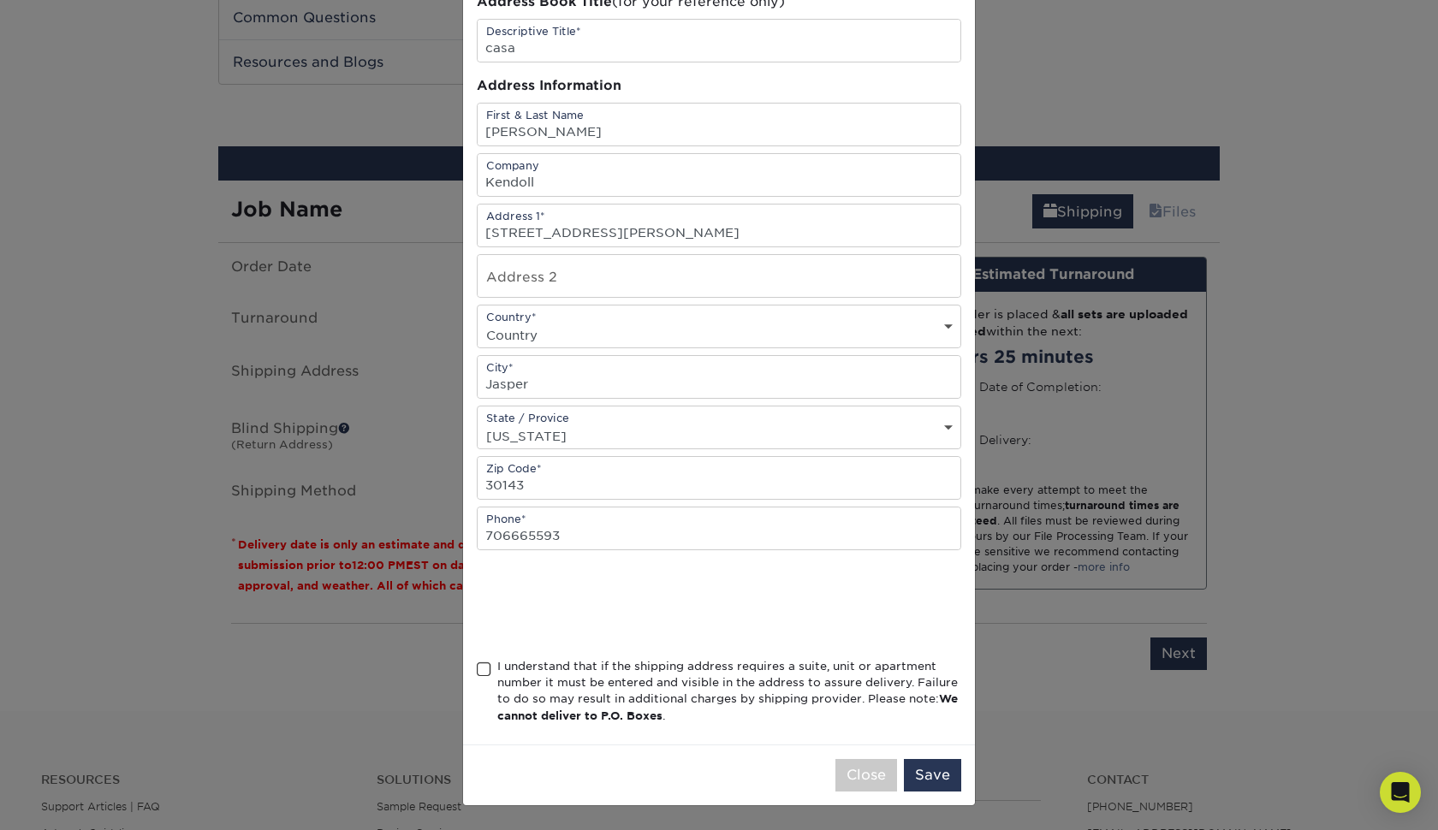
scroll to position [104, 0]
click at [572, 685] on div "I understand that if the shipping address requires a suite, unit or apartment n…" at bounding box center [729, 691] width 464 height 67
click at [0, 0] on input "I understand that if the shipping address requires a suite, unit or apartment n…" at bounding box center [0, 0] width 0 height 0
click at [923, 764] on button "Save" at bounding box center [932, 775] width 57 height 33
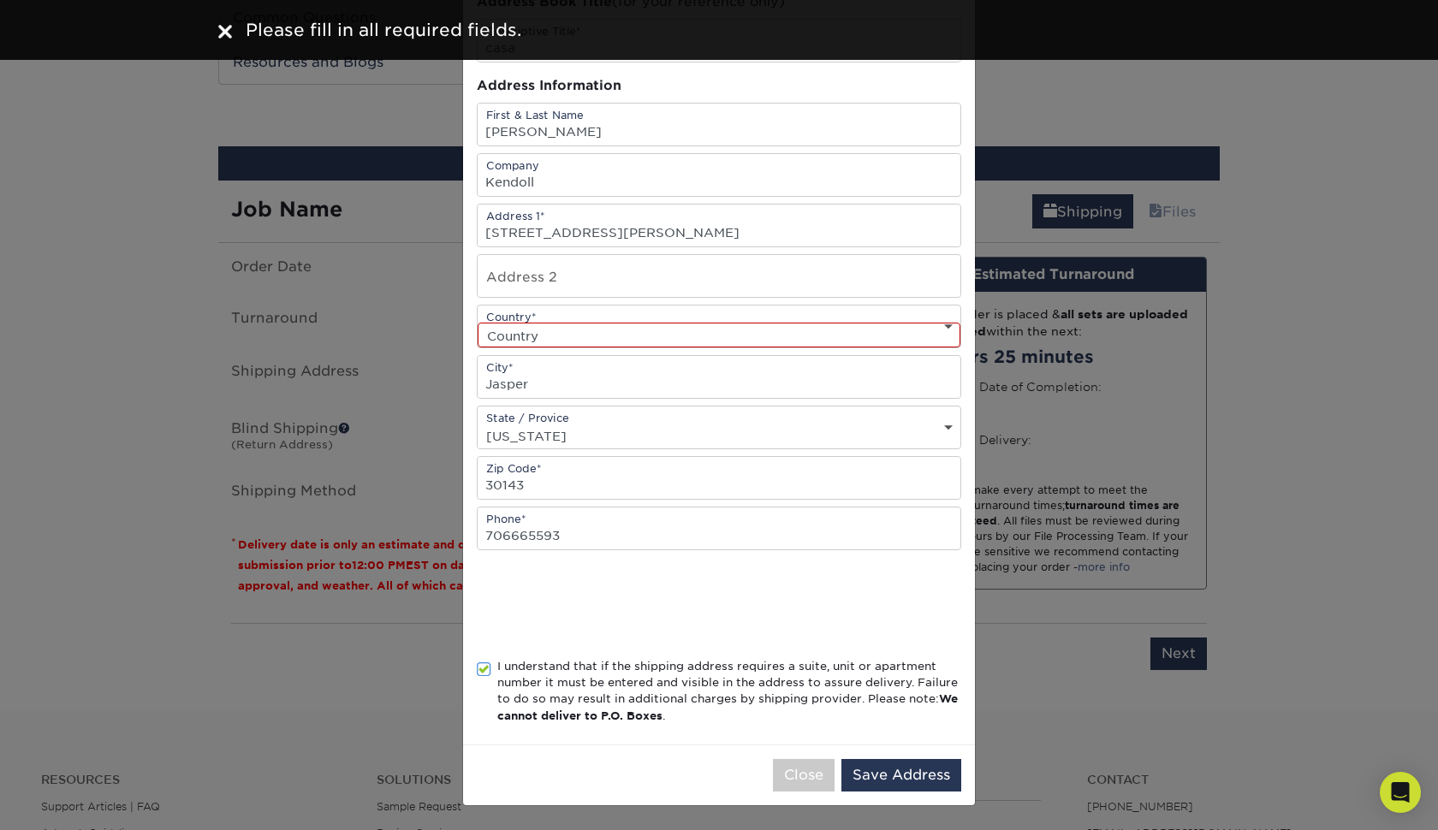
click at [775, 333] on select "Country United States Canada ----------------------------- Afghanistan Albania …" at bounding box center [719, 335] width 483 height 25
select select "US"
click at [918, 780] on button "Save Address" at bounding box center [901, 775] width 120 height 33
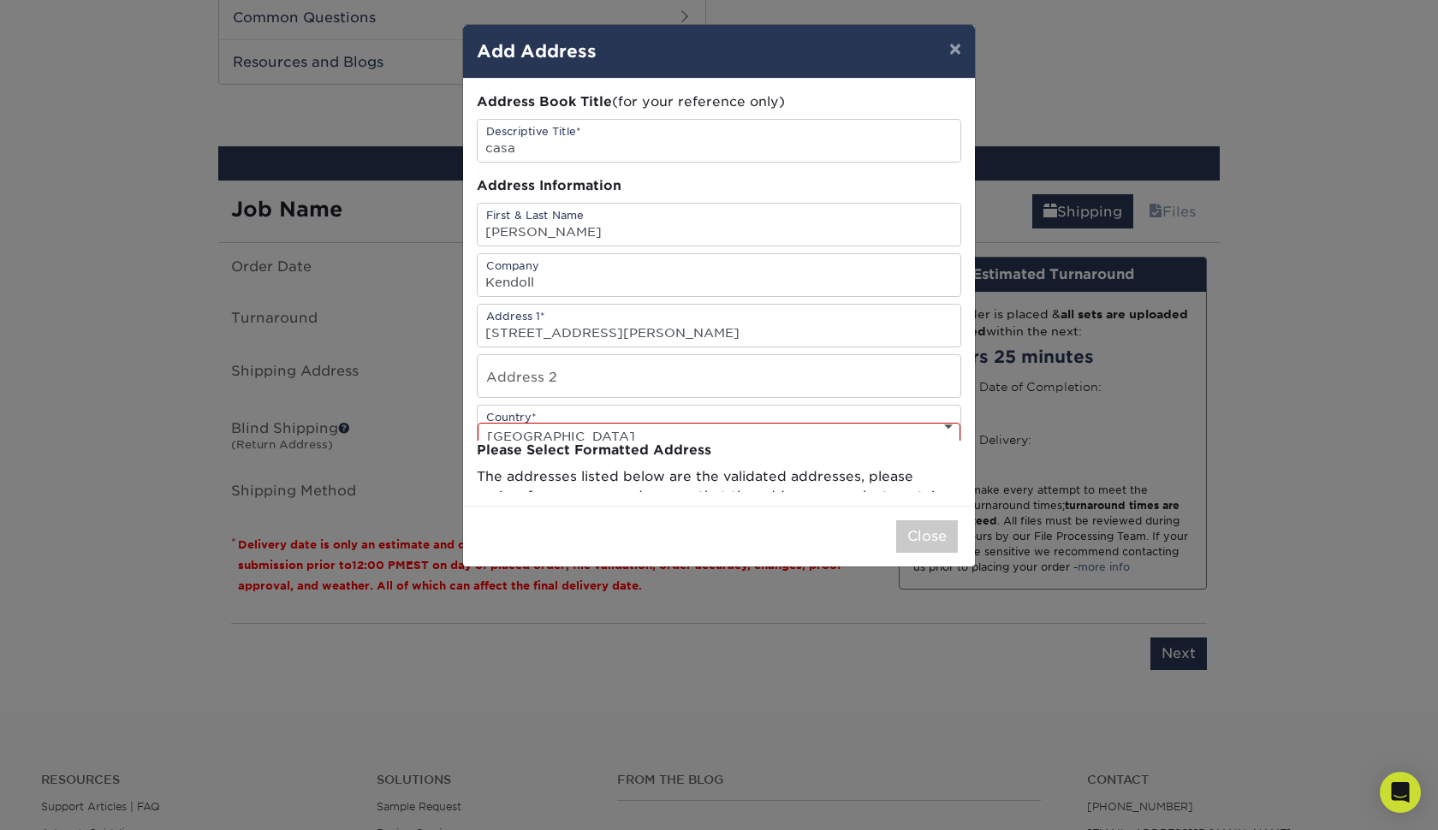
scroll to position [0, 0]
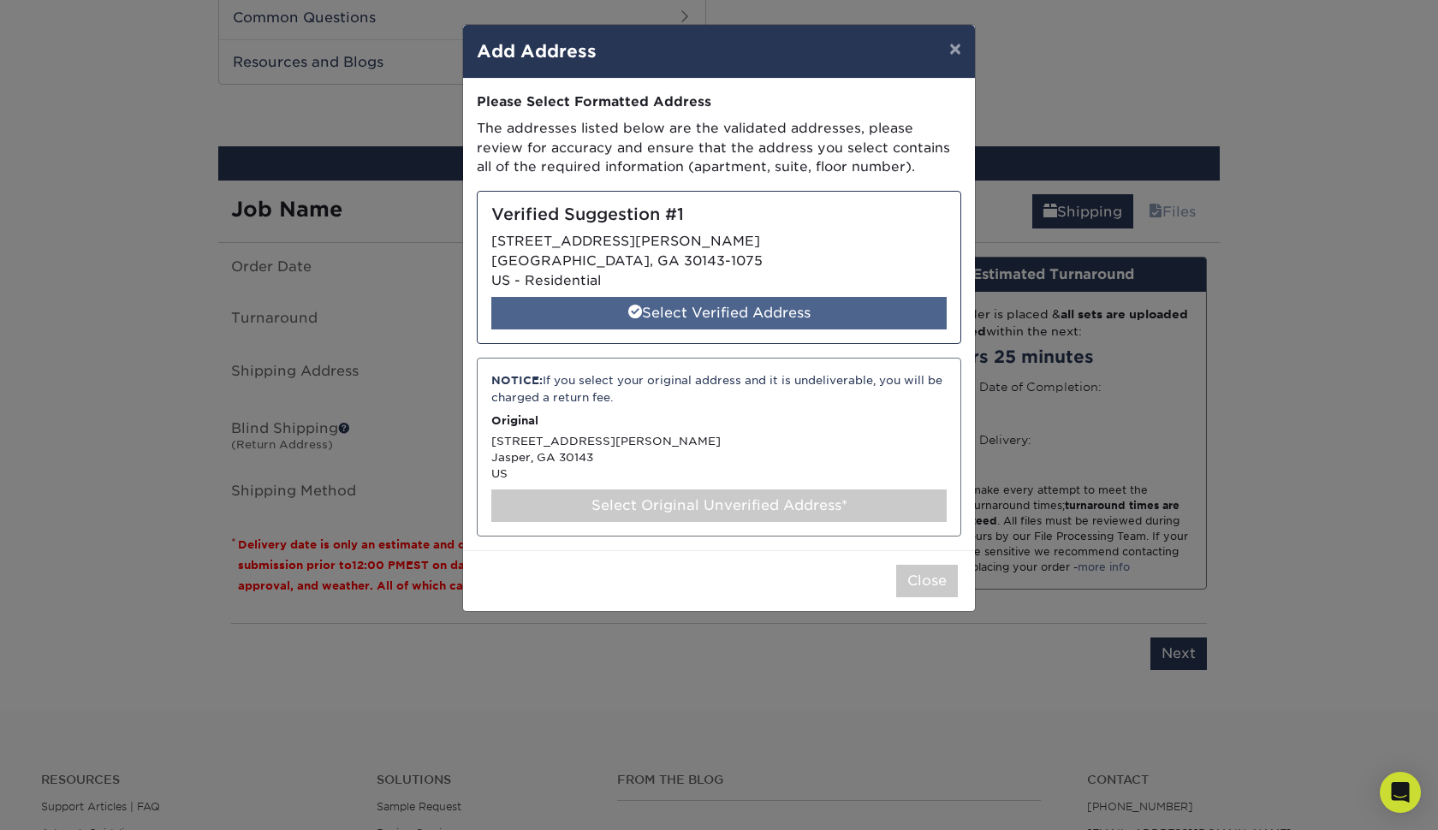
click at [756, 309] on div "Select Verified Address" at bounding box center [718, 313] width 455 height 33
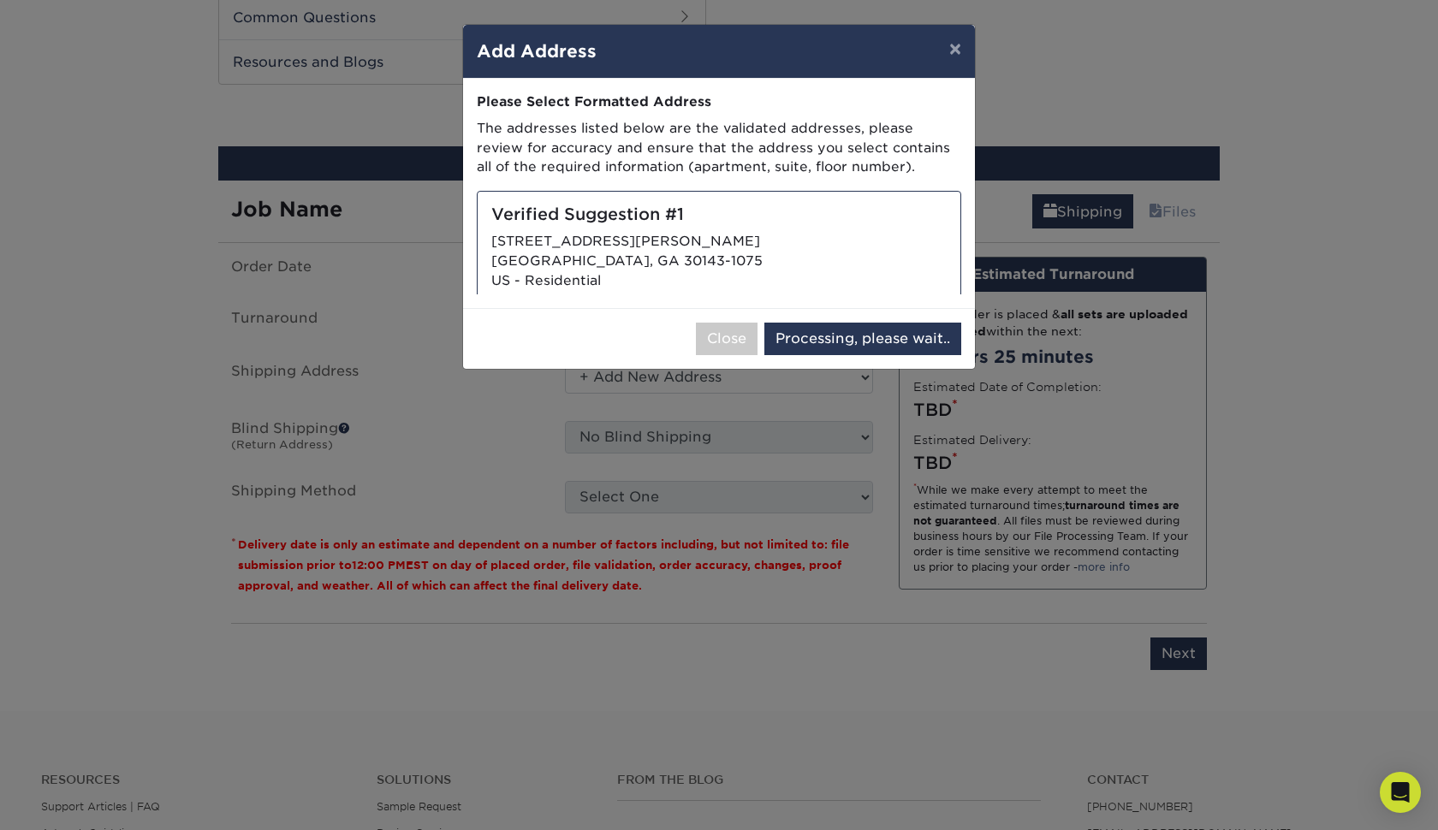
select select "286922"
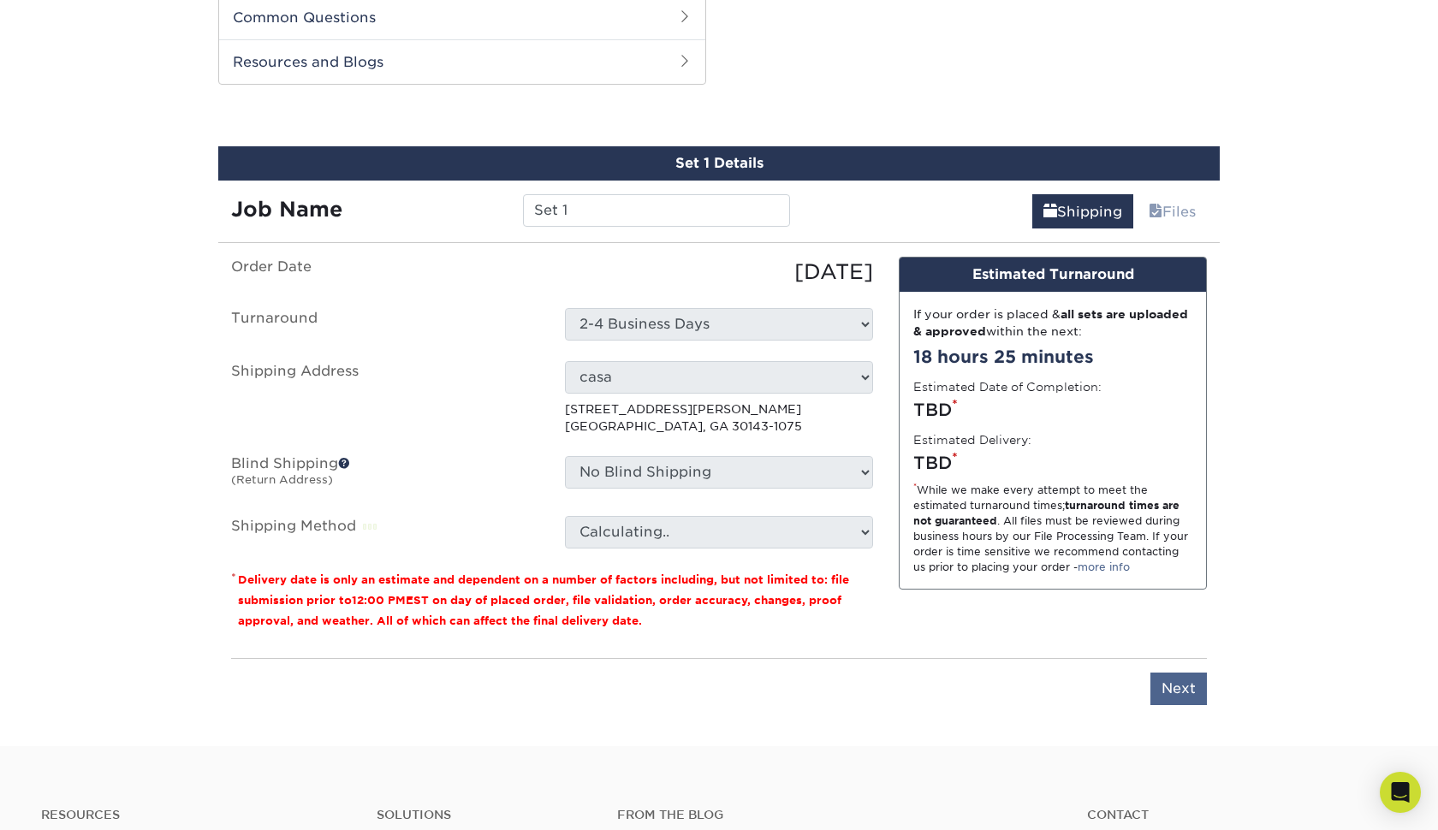
click at [1168, 688] on input "Next" at bounding box center [1179, 689] width 56 height 33
type input "Next"
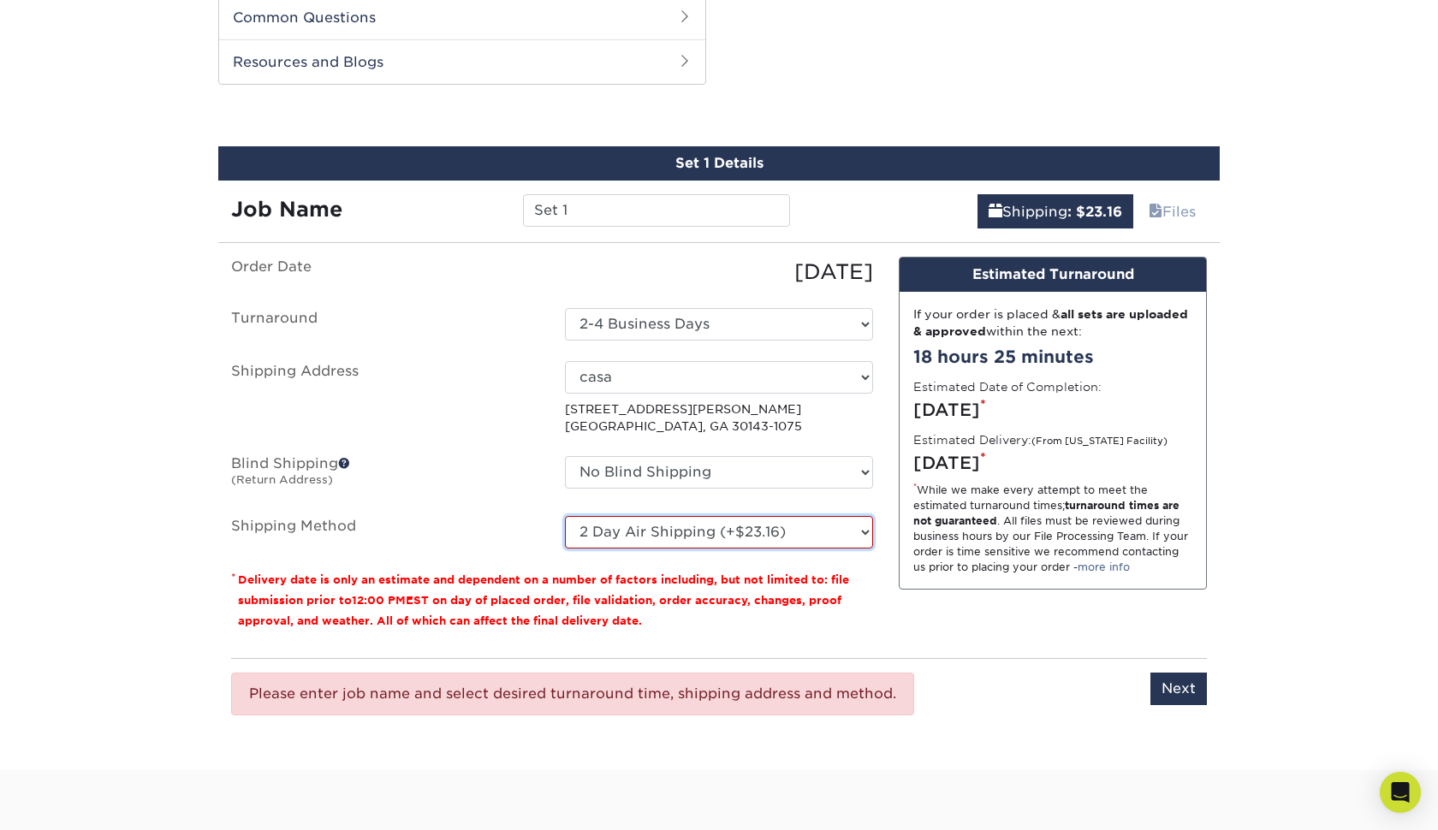
click at [686, 527] on select "Please Select 3 Day Shipping Service (+$22.68) 2 Day Air Shipping (+$23.16) Gro…" at bounding box center [719, 532] width 308 height 33
select select "03"
click at [798, 596] on small "Delivery date is only an estimate and dependent on a number of factors includin…" at bounding box center [543, 601] width 611 height 54
click at [1174, 705] on div "Please enter job name and select desired turnaround time, shipping address and …" at bounding box center [719, 693] width 976 height 71
click at [1161, 678] on input "Next" at bounding box center [1179, 689] width 56 height 33
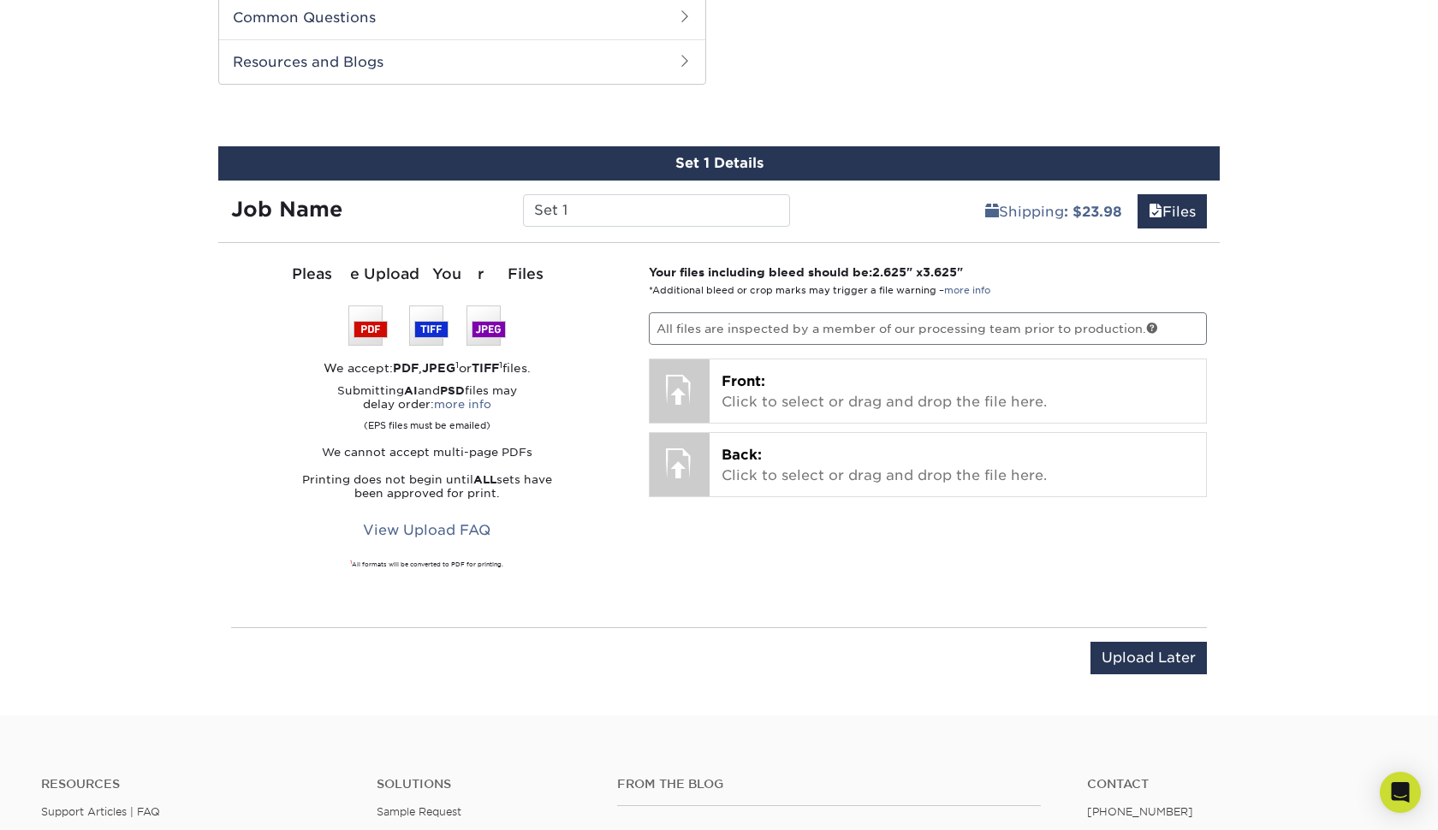
click at [953, 339] on p "All files are inspected by a member of our processing team prior to production." at bounding box center [928, 328] width 559 height 33
click at [948, 336] on p "All files are inspected by a member of our processing team prior to production." at bounding box center [928, 328] width 559 height 33
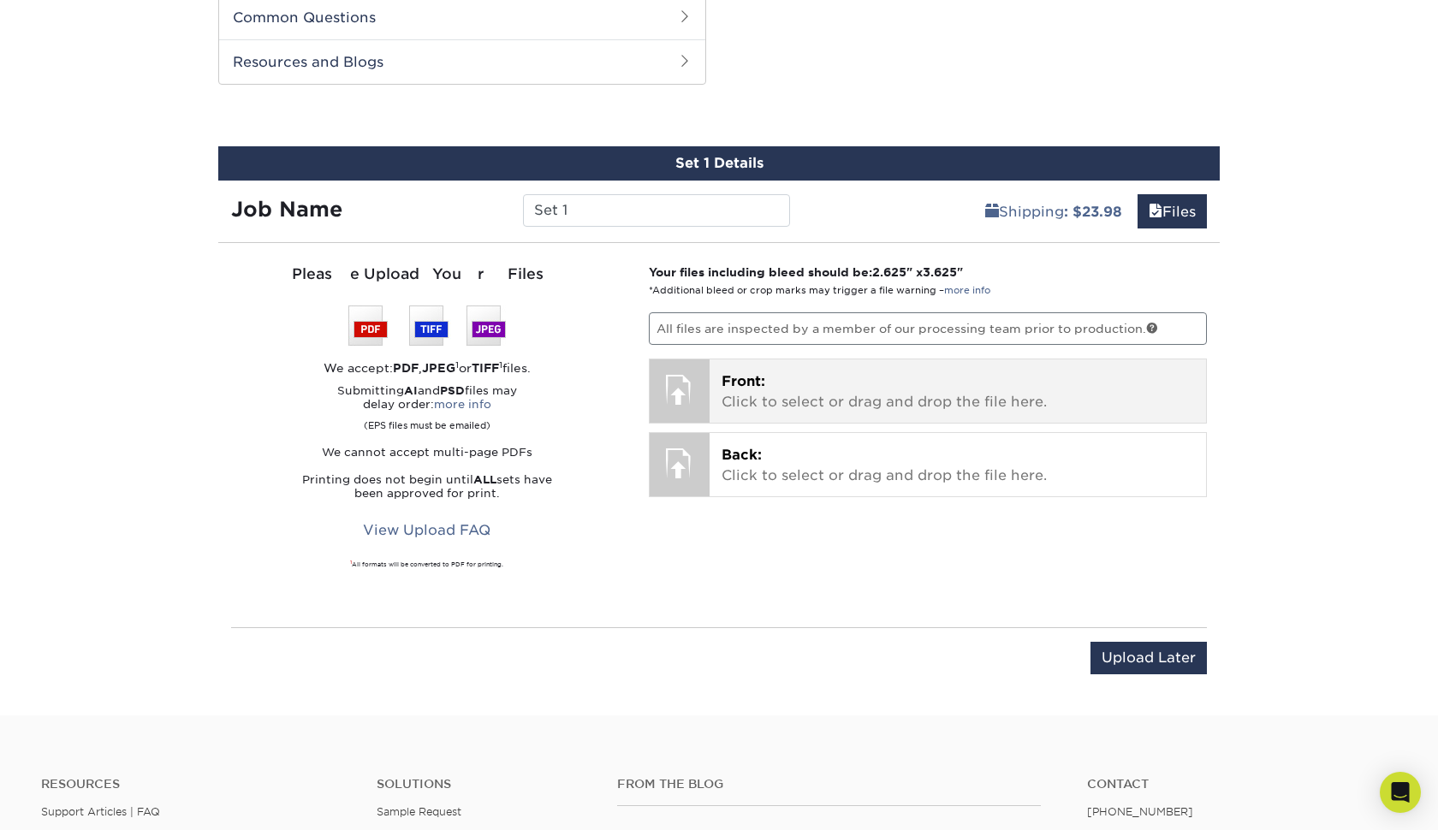
click at [898, 382] on p "Front: Click to select or drag and drop the file here." at bounding box center [958, 392] width 473 height 41
